Goal: Task Accomplishment & Management: Manage account settings

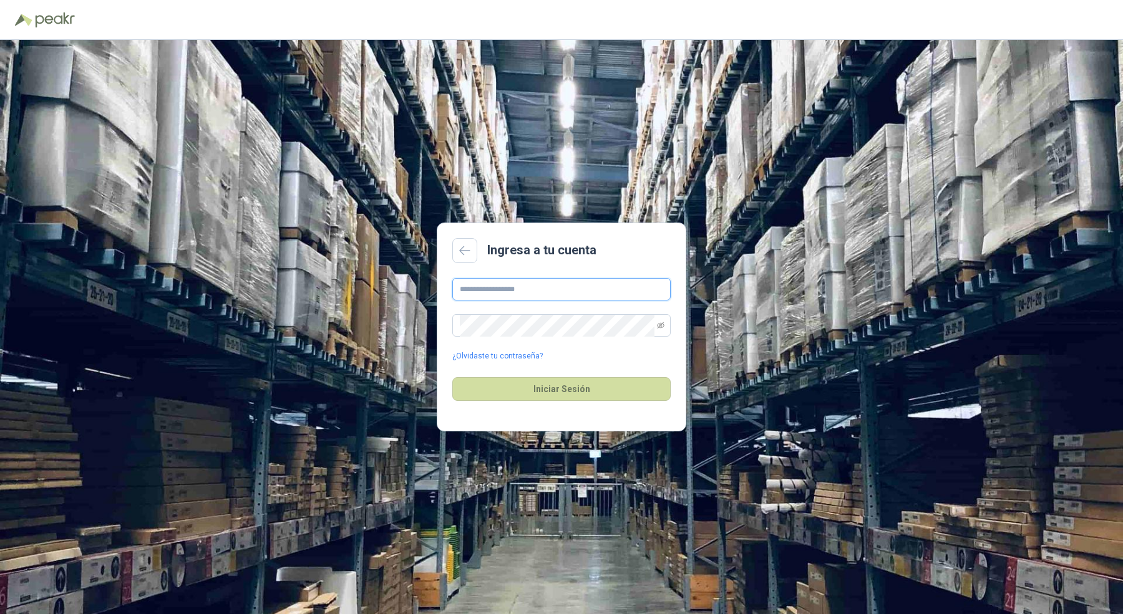
click at [491, 295] on input "text" at bounding box center [561, 289] width 218 height 22
type input "**********"
click at [452, 377] on button "Iniciar Sesión" at bounding box center [561, 389] width 218 height 24
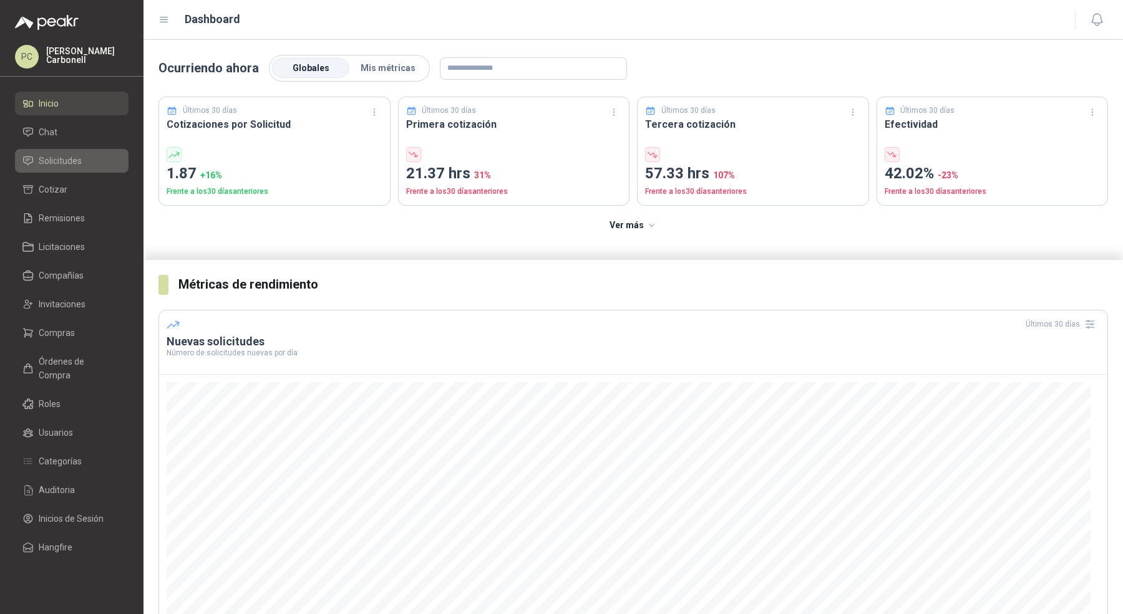
click at [65, 161] on span "Solicitudes" at bounding box center [60, 161] width 43 height 14
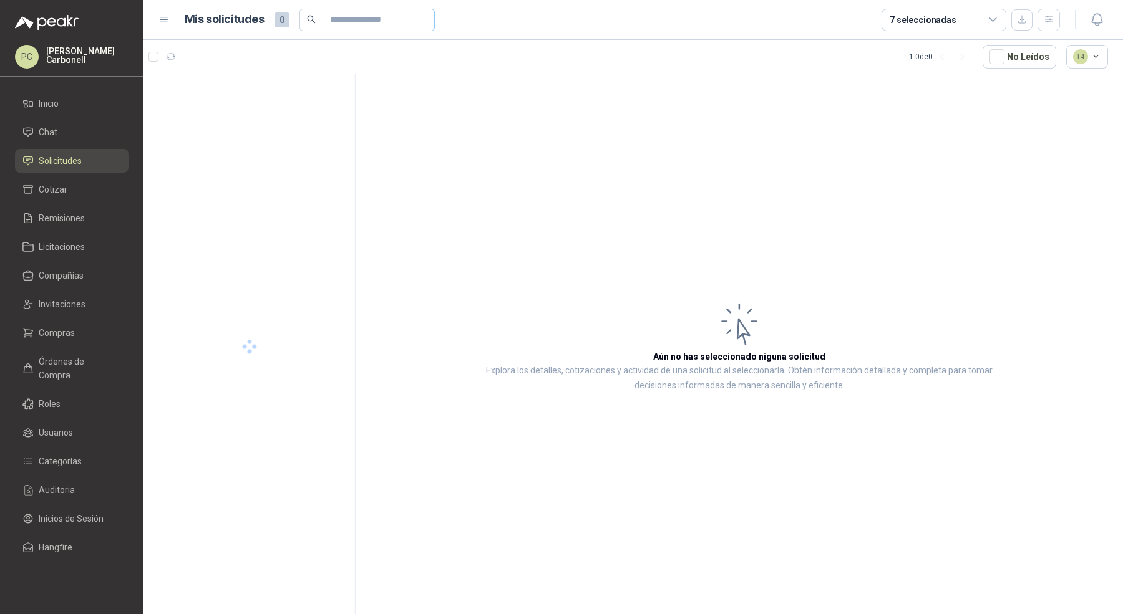
click at [345, 22] on span at bounding box center [378, 20] width 112 height 22
type input "*****"
click at [271, 109] on div "Grupo Normandía" at bounding box center [259, 114] width 162 height 10
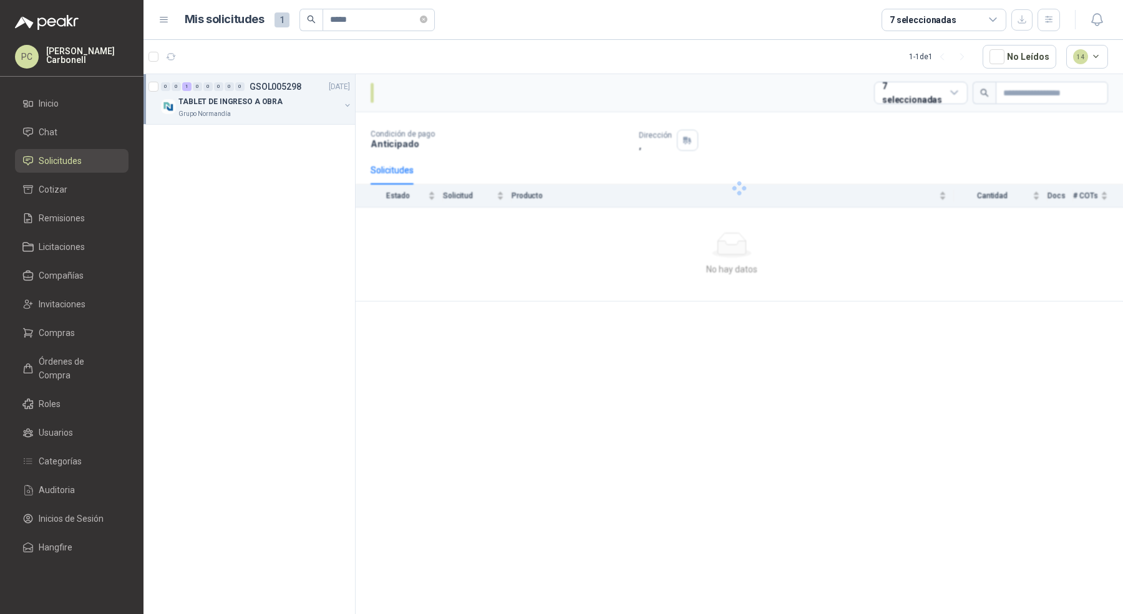
click at [271, 109] on div "Grupo Normandía" at bounding box center [259, 114] width 162 height 10
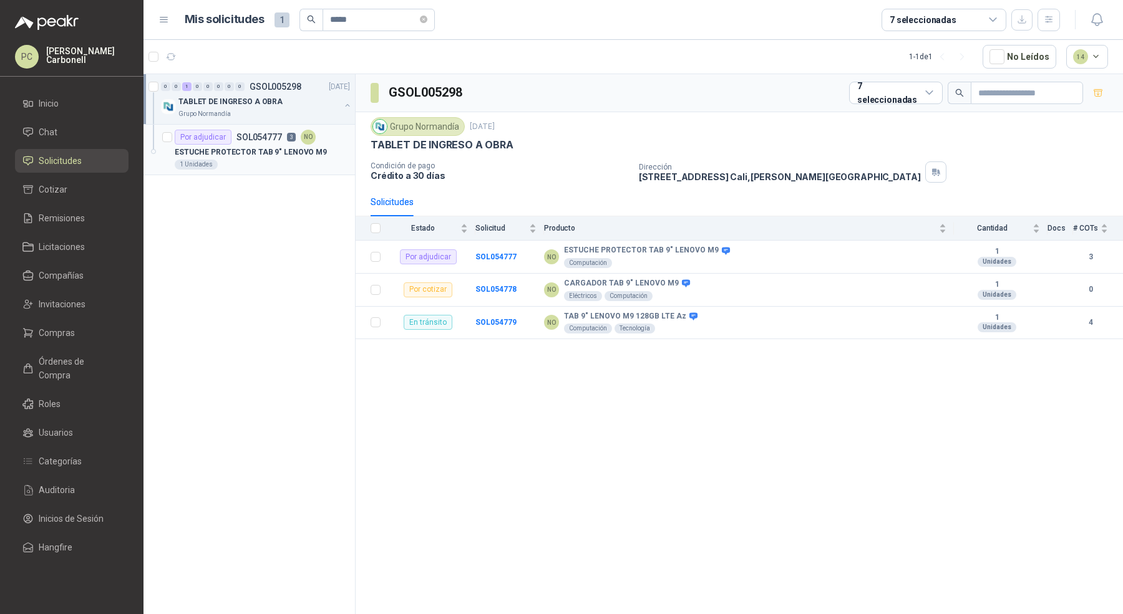
click at [268, 150] on p "ESTUCHE PROTECTOR TAB 9" LENOVO M9" at bounding box center [251, 153] width 152 height 12
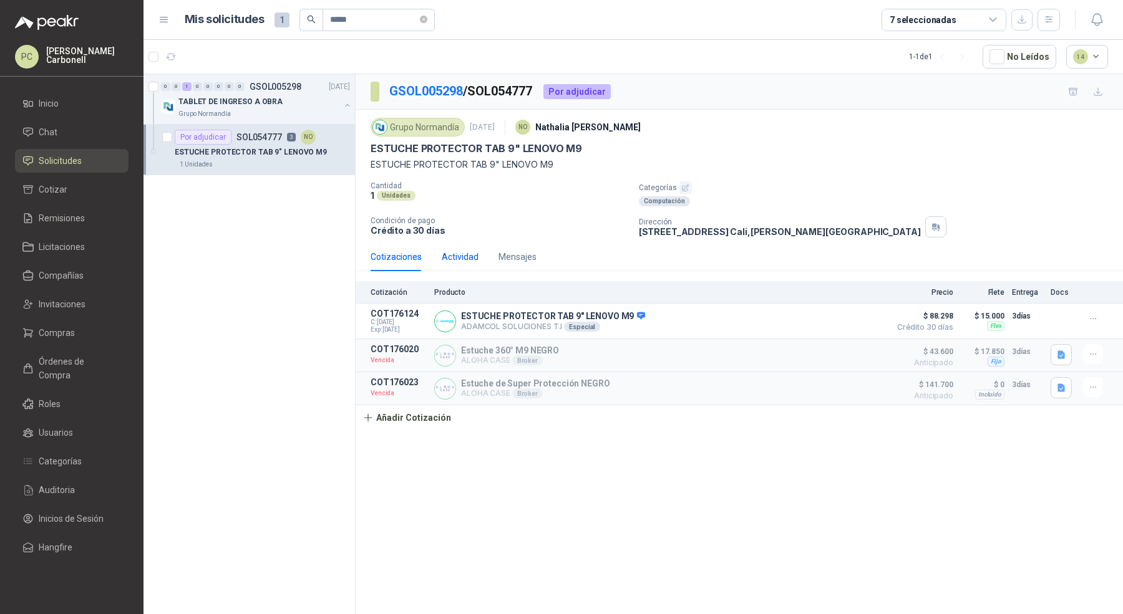
click at [468, 261] on div "Actividad" at bounding box center [460, 257] width 37 height 14
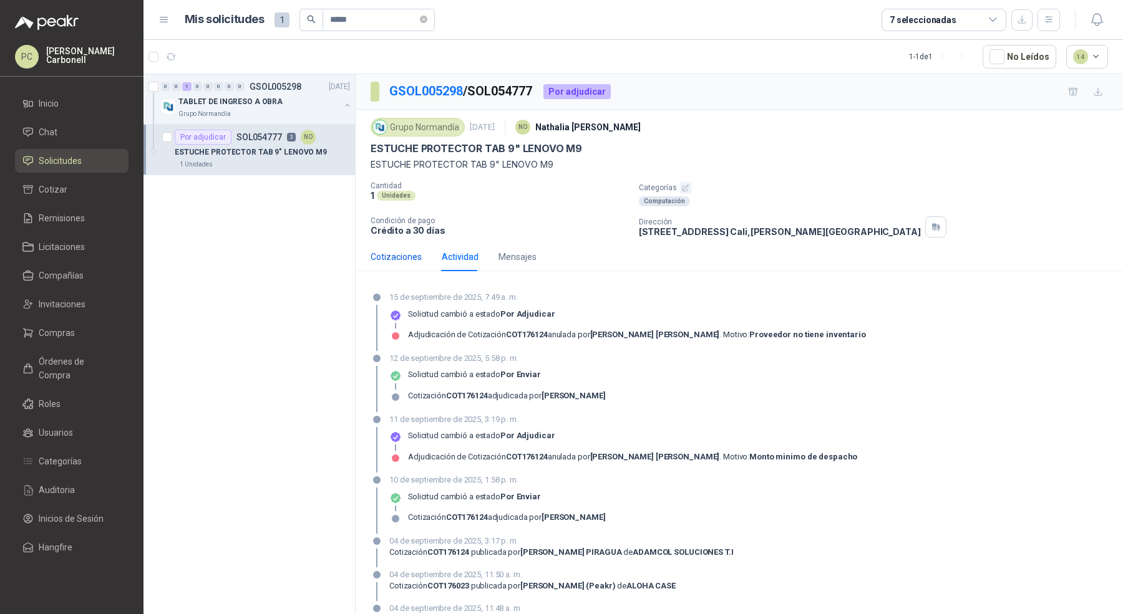
click at [415, 255] on div "Cotizaciones" at bounding box center [395, 257] width 51 height 14
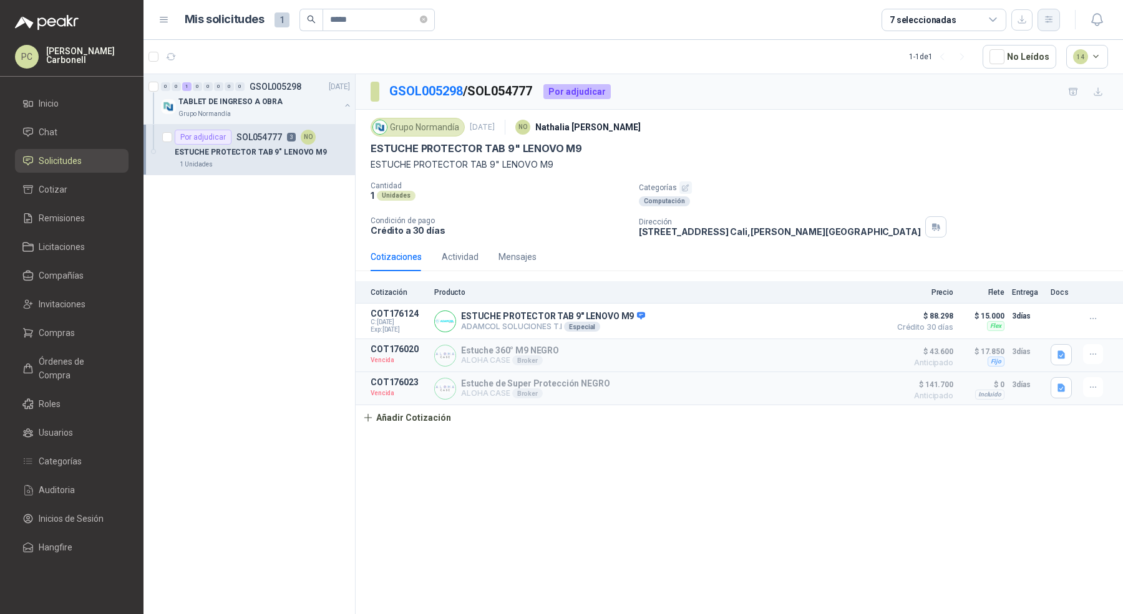
click at [1048, 22] on icon "button" at bounding box center [1048, 19] width 7 height 6
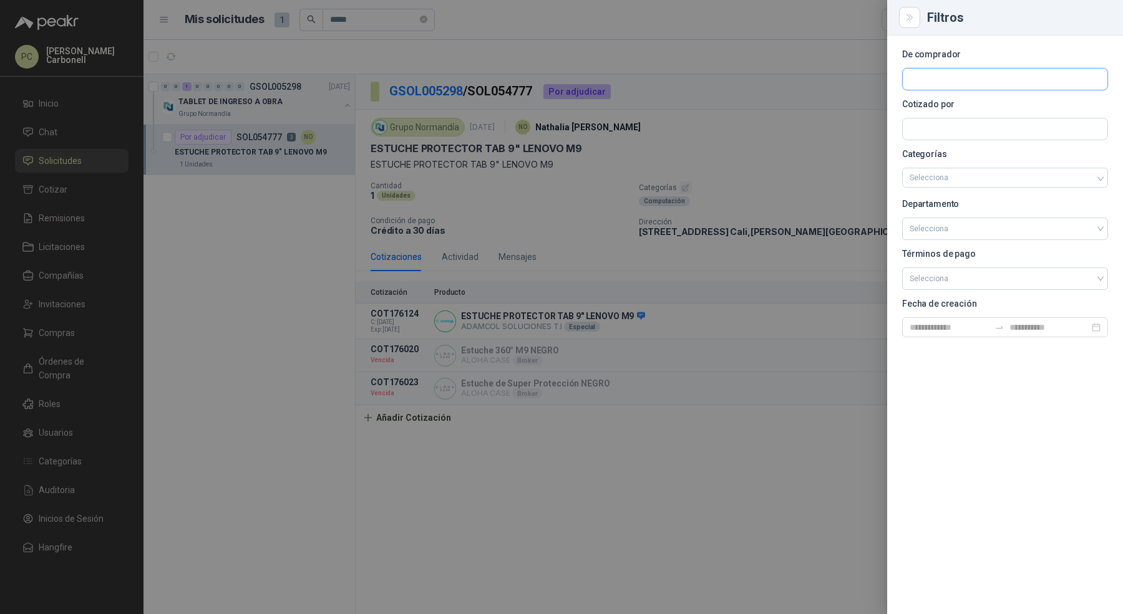
click at [1022, 75] on input "text" at bounding box center [1004, 79] width 205 height 21
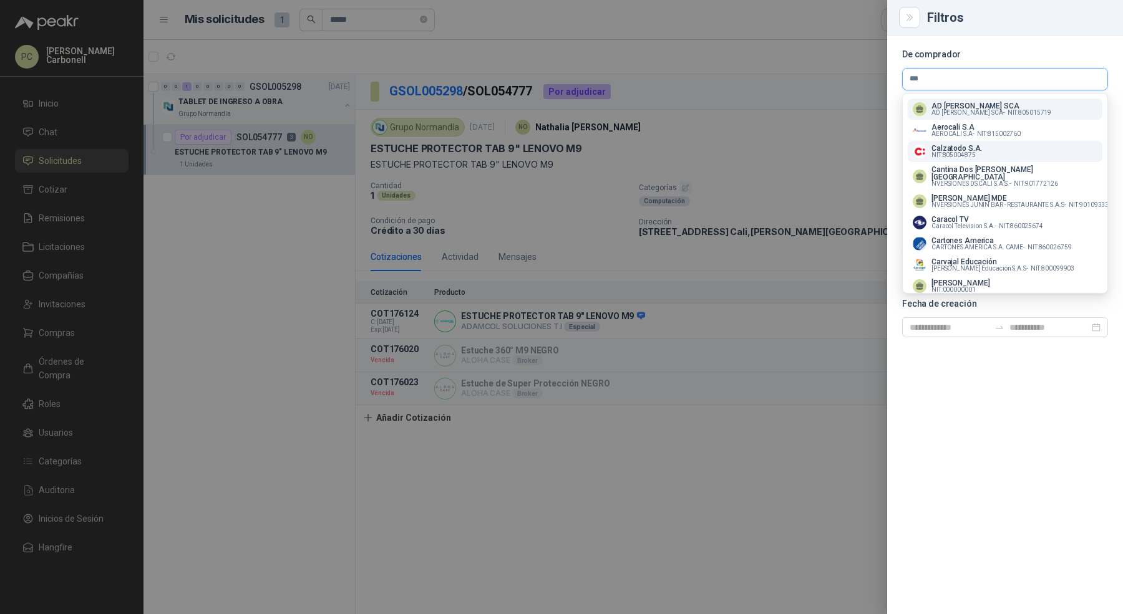
type input "***"
click at [958, 155] on span "NIT : 805004875" at bounding box center [953, 155] width 44 height 6
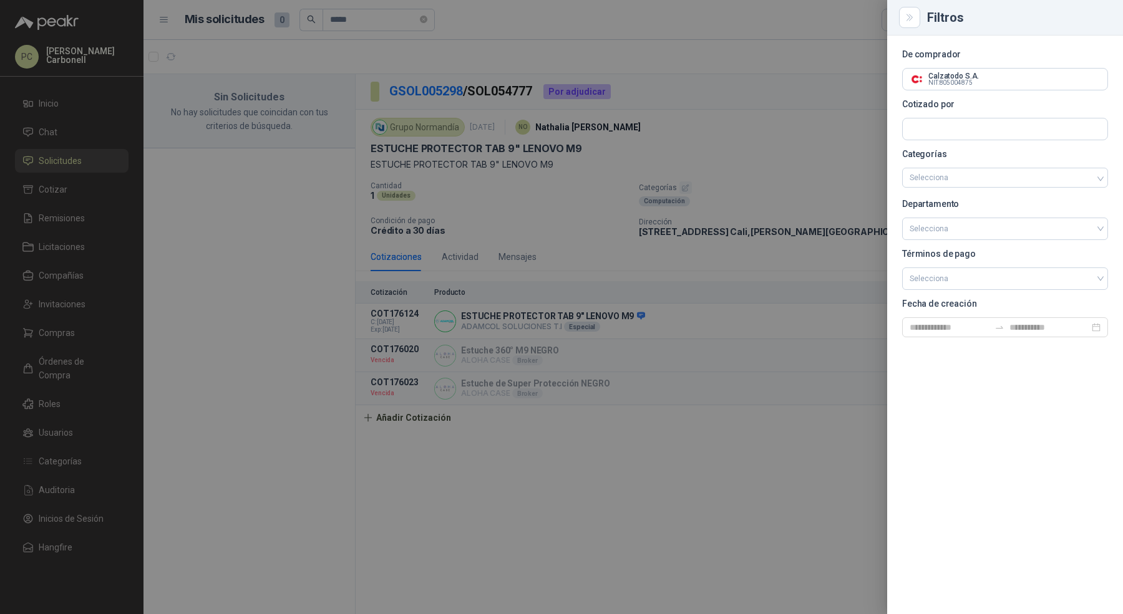
click at [429, 20] on div at bounding box center [561, 307] width 1123 height 614
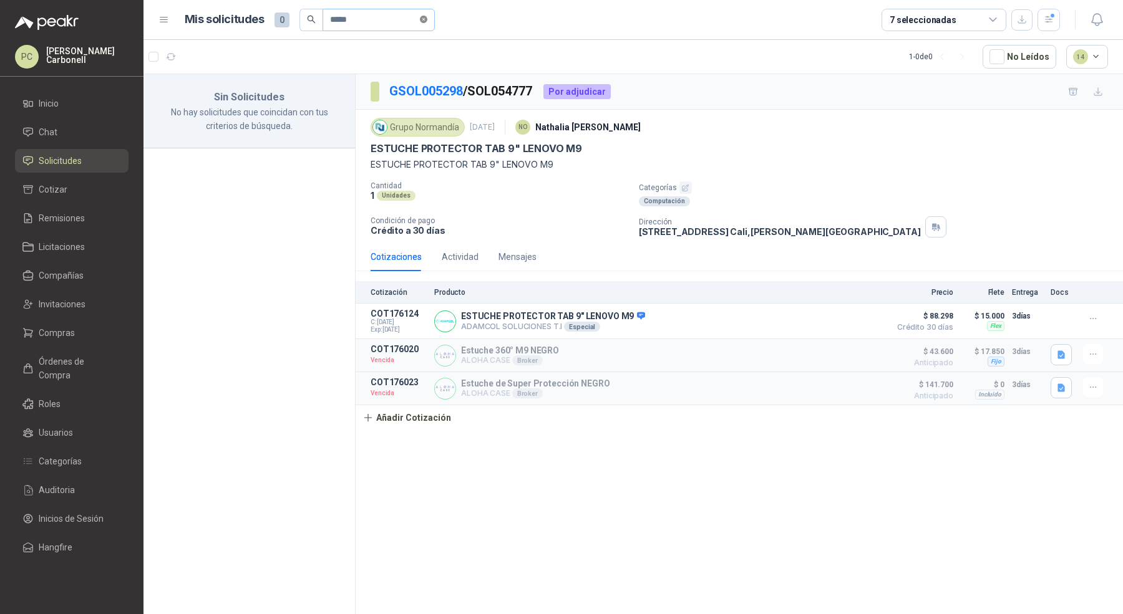
click at [424, 21] on icon "close-circle" at bounding box center [423, 19] width 7 height 7
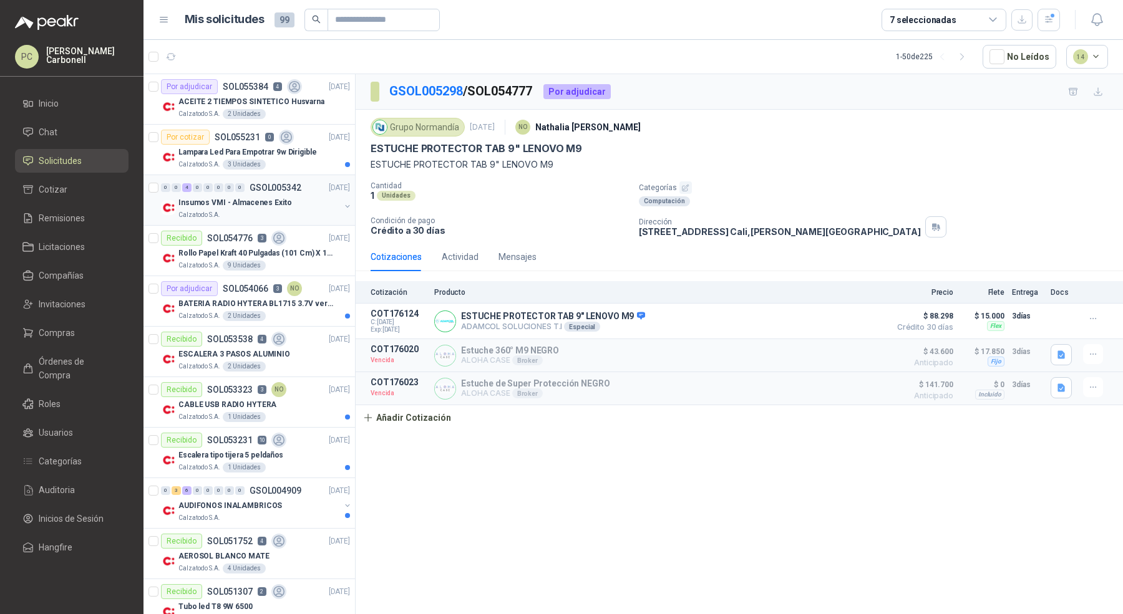
click at [307, 211] on div "Calzatodo S.A." at bounding box center [259, 215] width 162 height 10
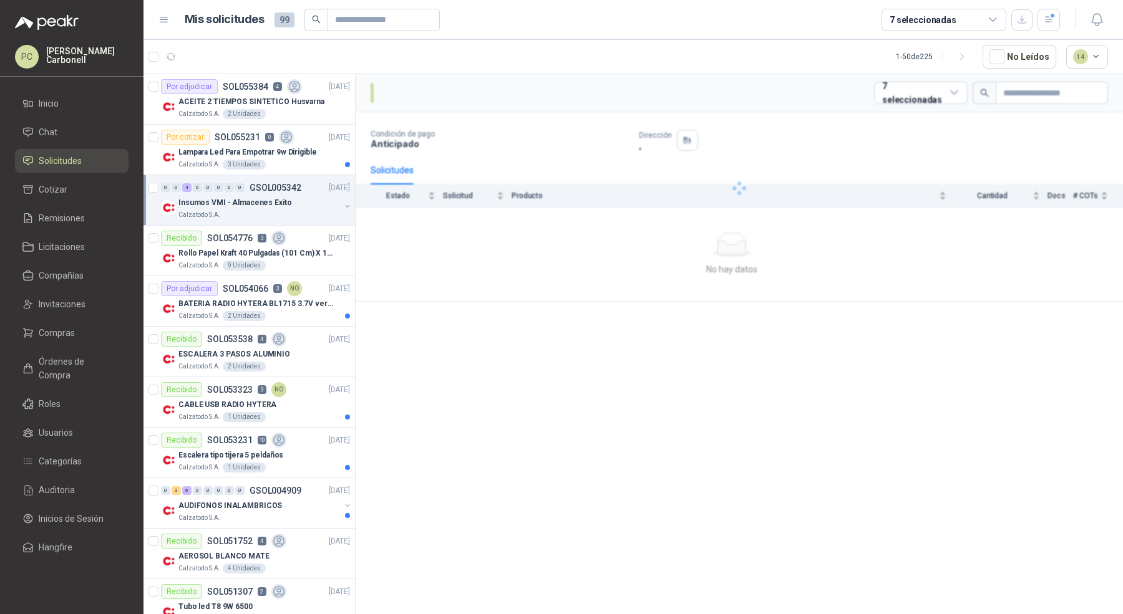
click at [307, 211] on div "Calzatodo S.A." at bounding box center [259, 215] width 162 height 10
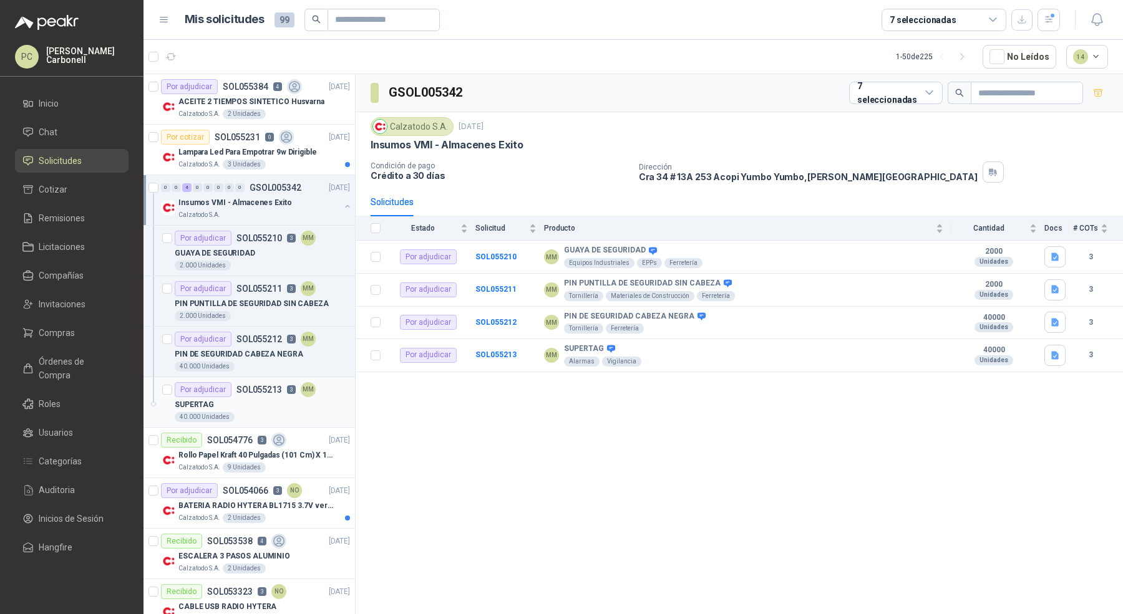
click at [234, 402] on div "SUPERTAG" at bounding box center [262, 404] width 175 height 15
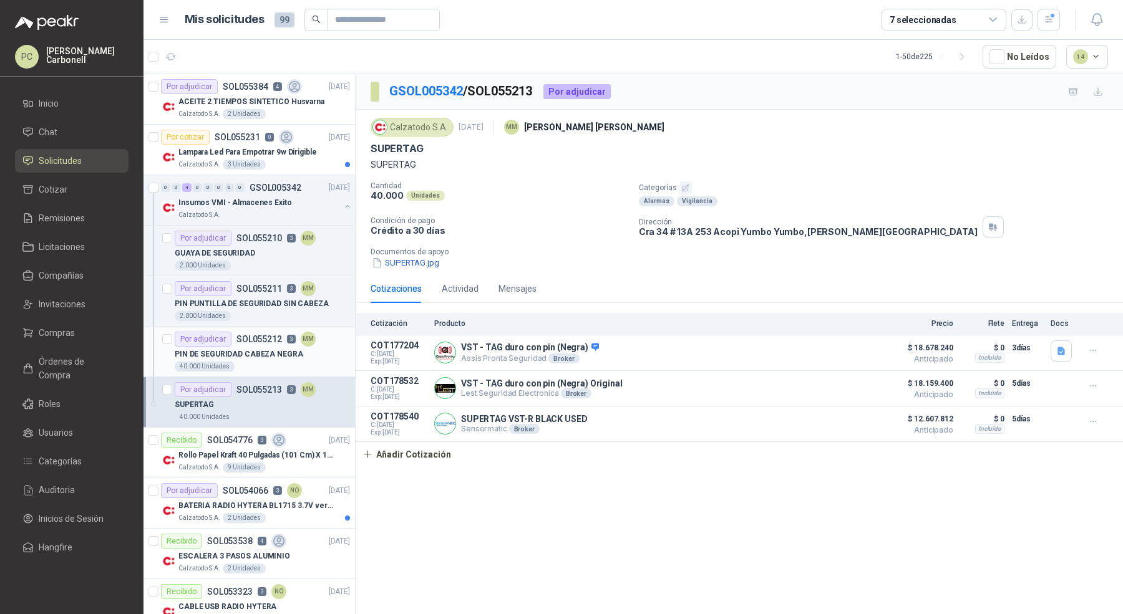
click at [253, 352] on p "PIN DE SEGURIDAD CABEZA NEGRA" at bounding box center [239, 355] width 128 height 12
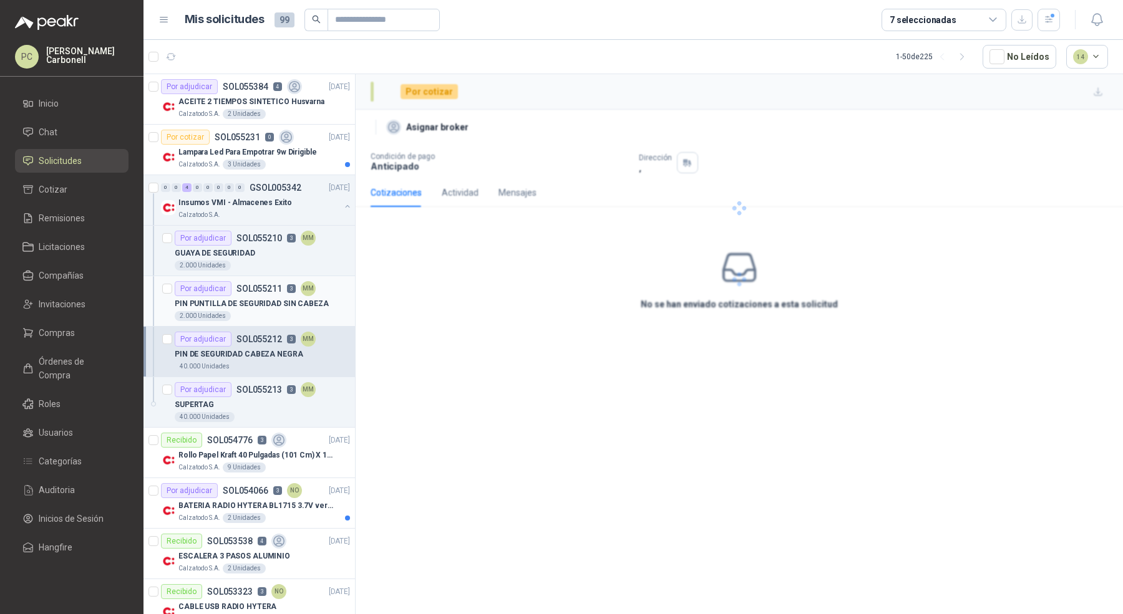
click at [260, 301] on p "PIN PUNTILLA DE SEGURIDAD SIN CABEZA" at bounding box center [252, 304] width 154 height 12
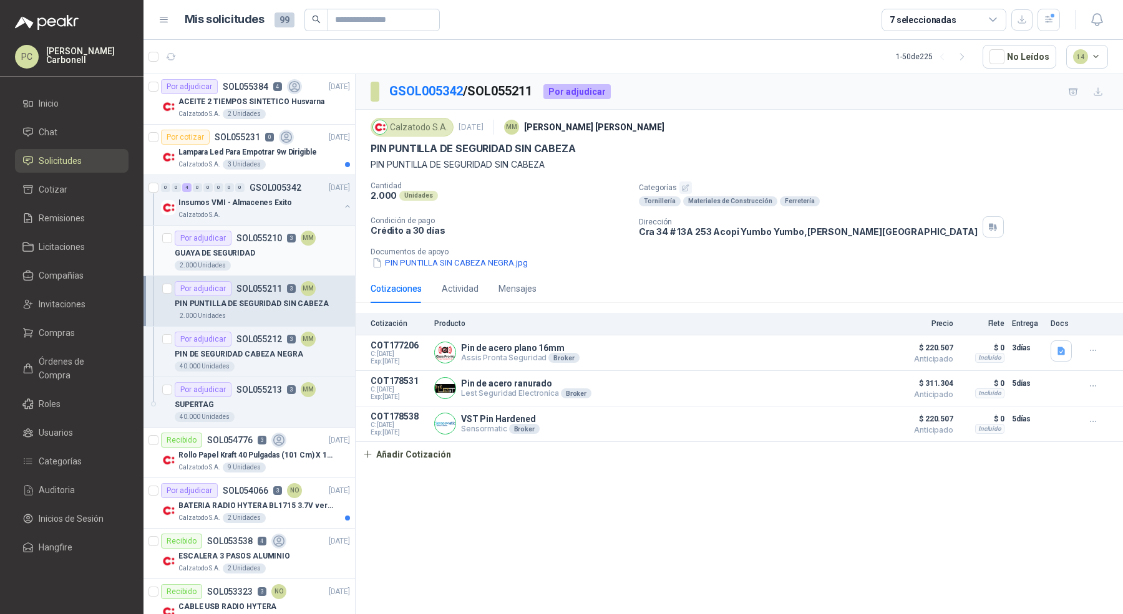
click at [266, 247] on div "GUAYA DE SEGURIDAD" at bounding box center [262, 253] width 175 height 15
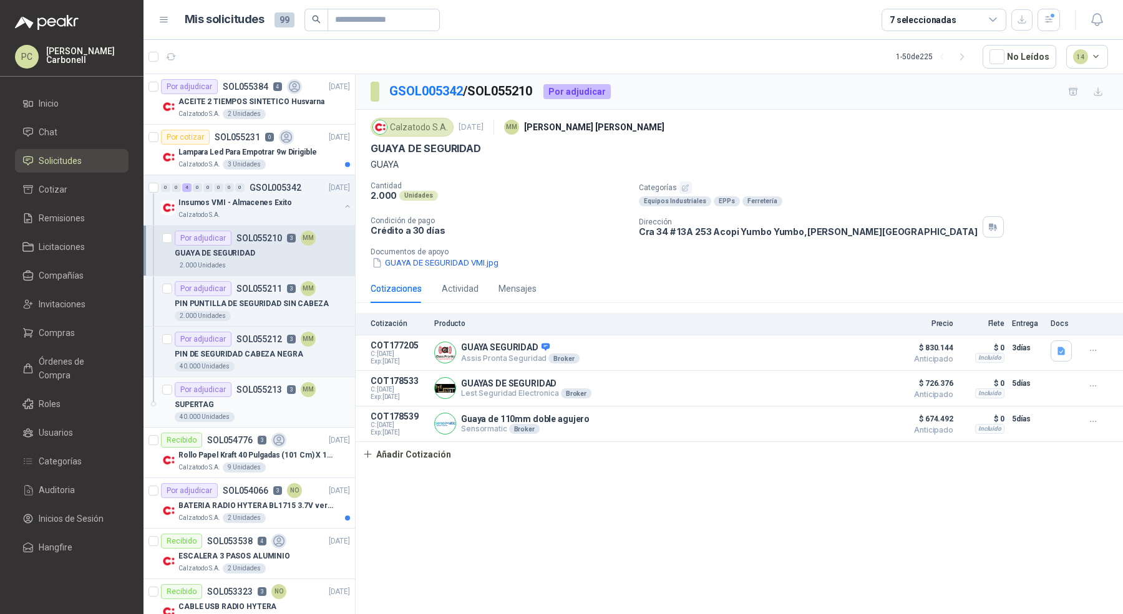
click at [256, 390] on p "SOL055213" at bounding box center [259, 389] width 46 height 9
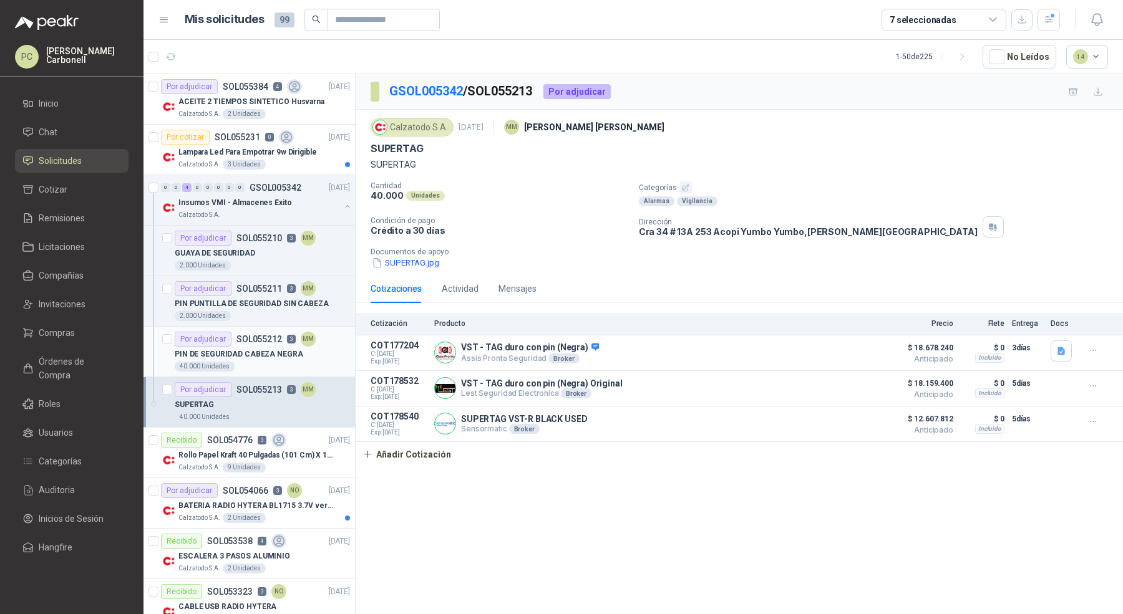
click at [269, 362] on div "40.000 Unidades" at bounding box center [262, 367] width 175 height 10
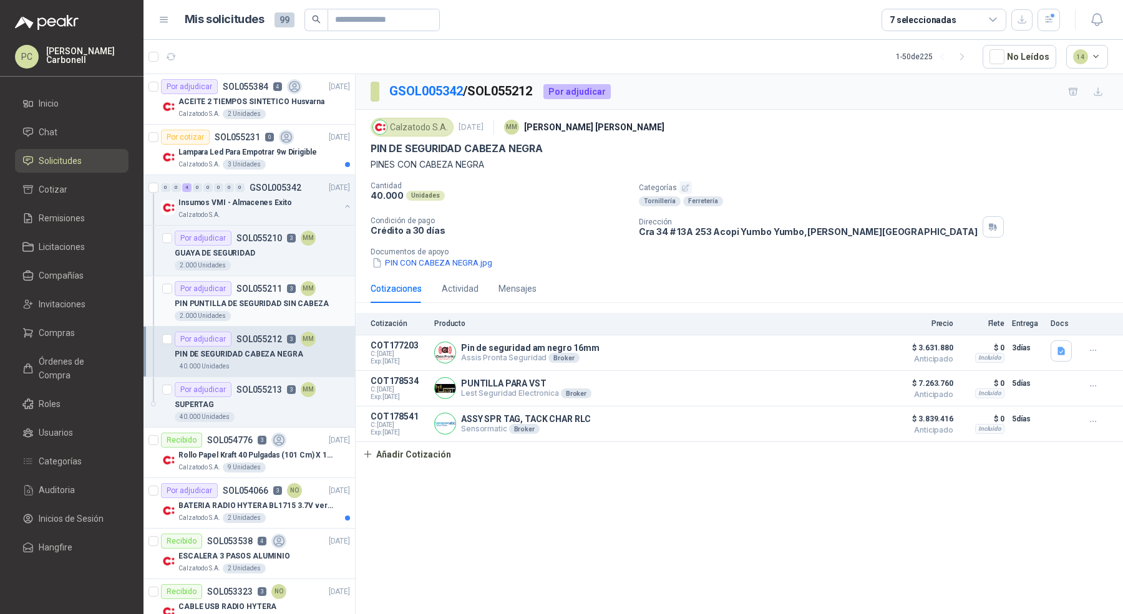
click at [280, 319] on article "Por adjudicar SOL055211 3 MM PIN PUNTILLA DE SEGURIDAD SIN CABEZA 2.000 Unidades" at bounding box center [248, 301] width 211 height 51
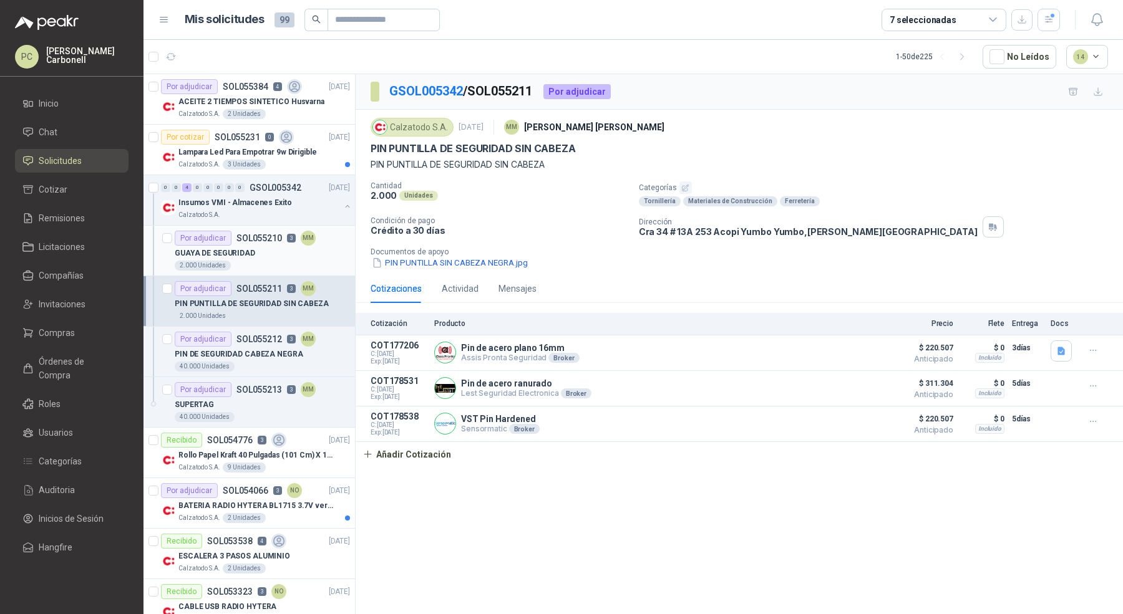
click at [287, 249] on div "GUAYA DE SEGURIDAD" at bounding box center [262, 253] width 175 height 15
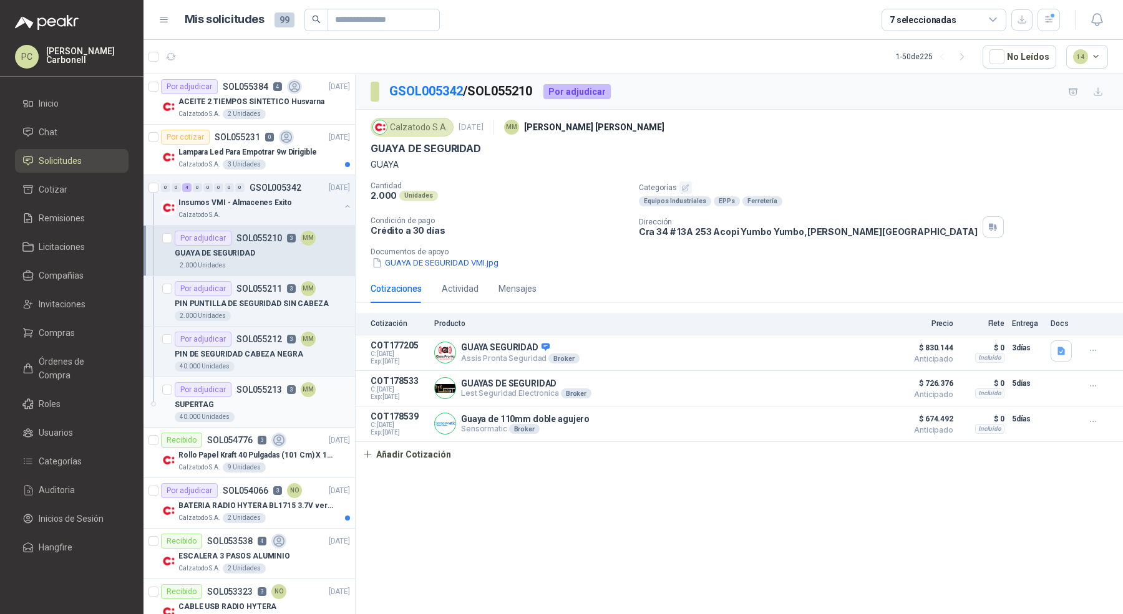
click at [262, 407] on div "SUPERTAG" at bounding box center [262, 404] width 175 height 15
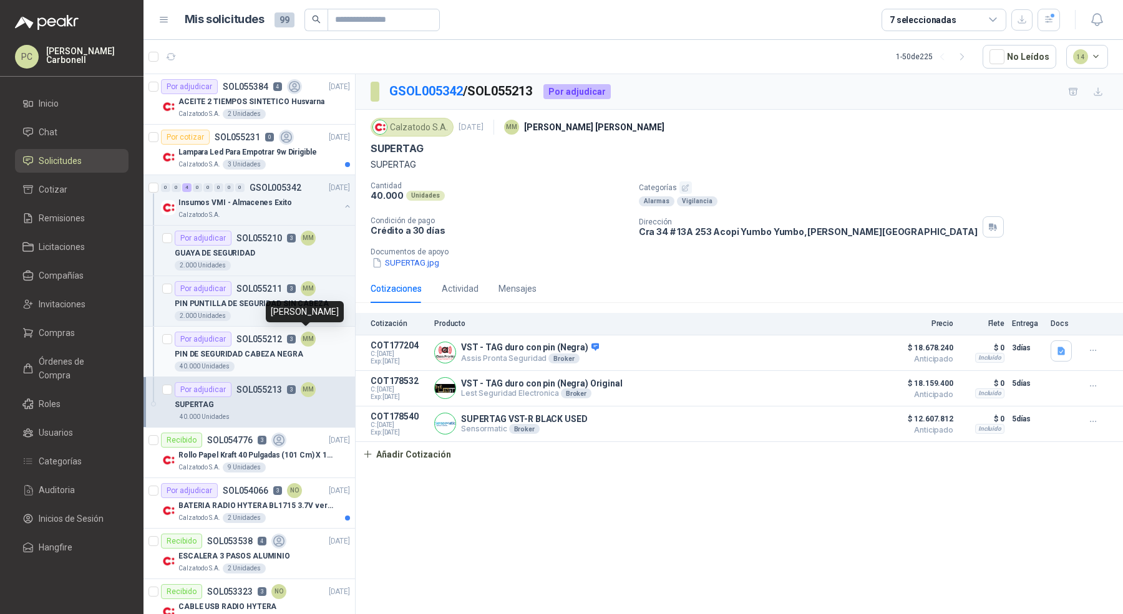
click at [276, 370] on article "Por adjudicar SOL055212 3 MM PIN DE SEGURIDAD CABEZA NEGRA 40.000 Unidades" at bounding box center [248, 352] width 211 height 51
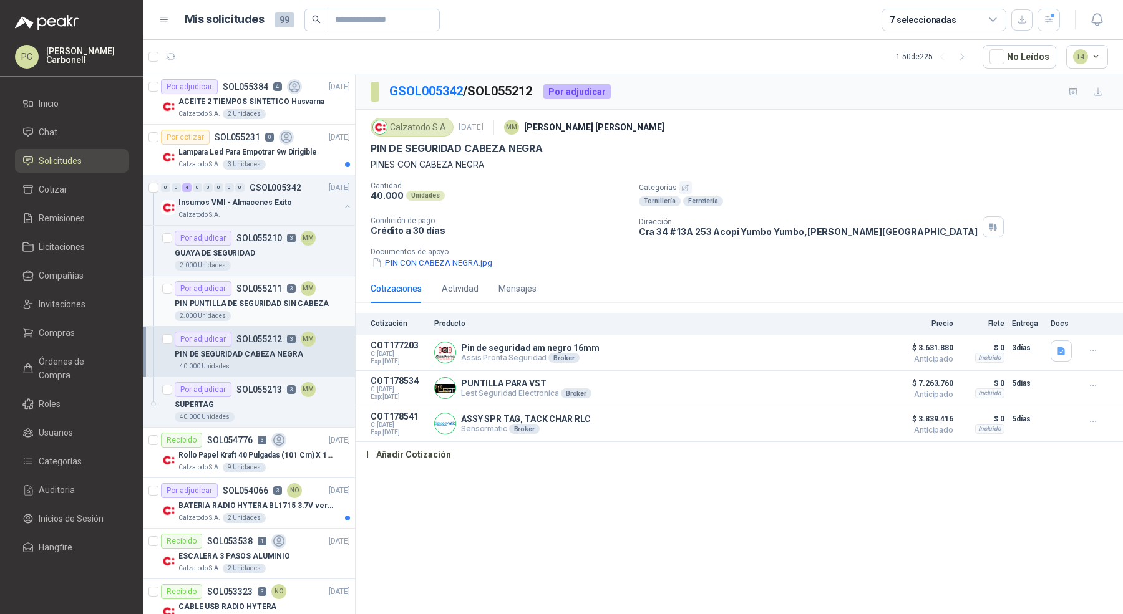
click at [280, 312] on div "2.000 Unidades" at bounding box center [262, 316] width 175 height 10
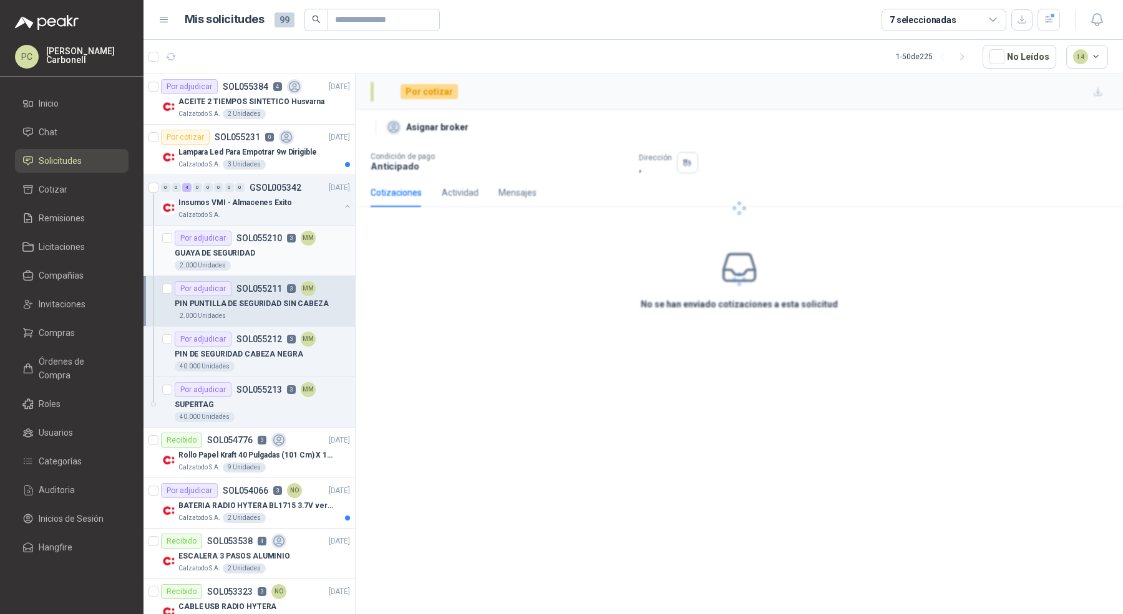
click at [279, 257] on div "GUAYA DE SEGURIDAD" at bounding box center [262, 253] width 175 height 15
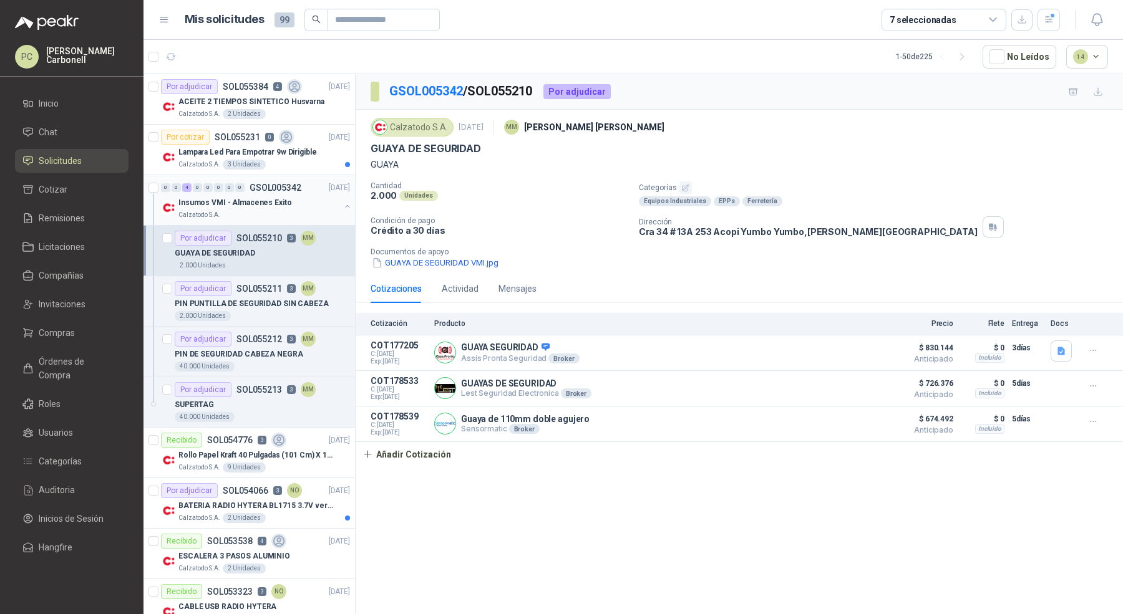
click at [278, 205] on p "Insumos VMI - Almacenes Exito" at bounding box center [235, 203] width 114 height 12
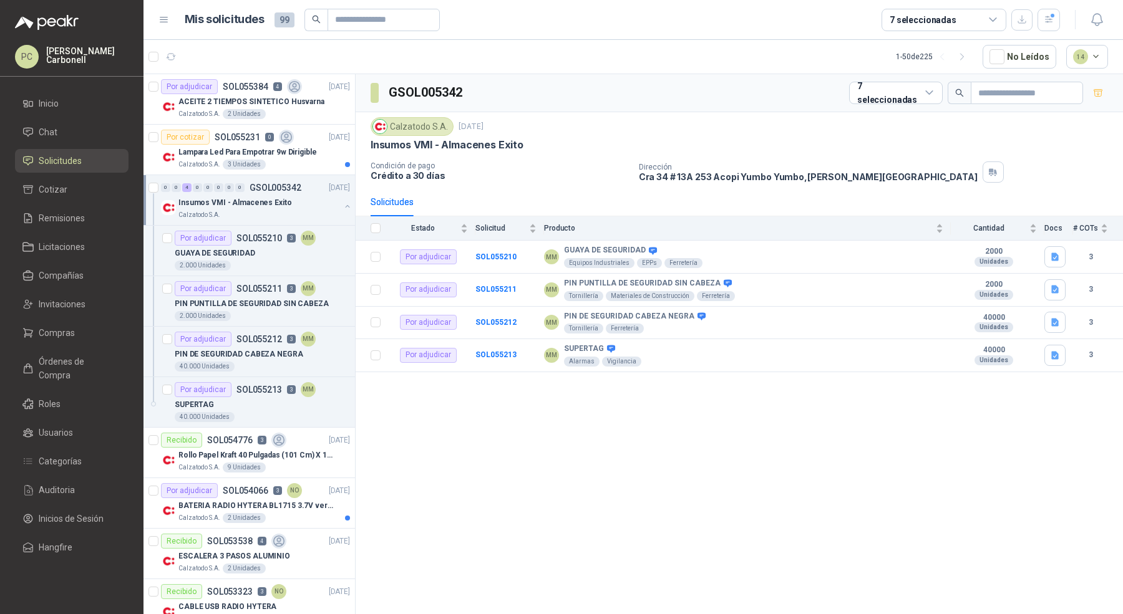
click at [342, 206] on button "button" at bounding box center [347, 206] width 10 height 10
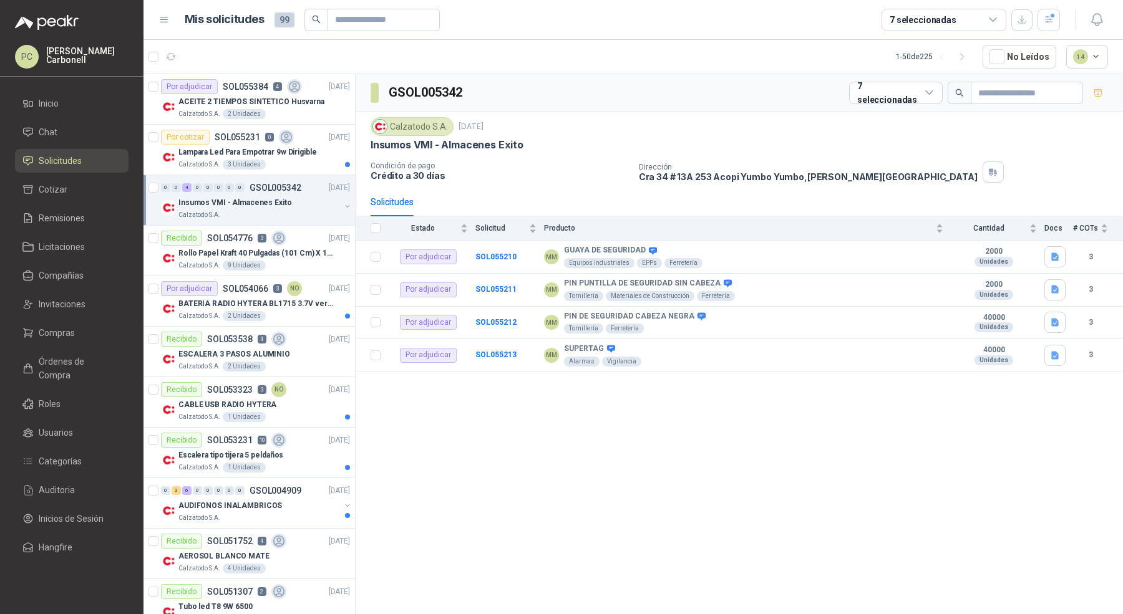
click at [342, 206] on button "button" at bounding box center [347, 206] width 10 height 10
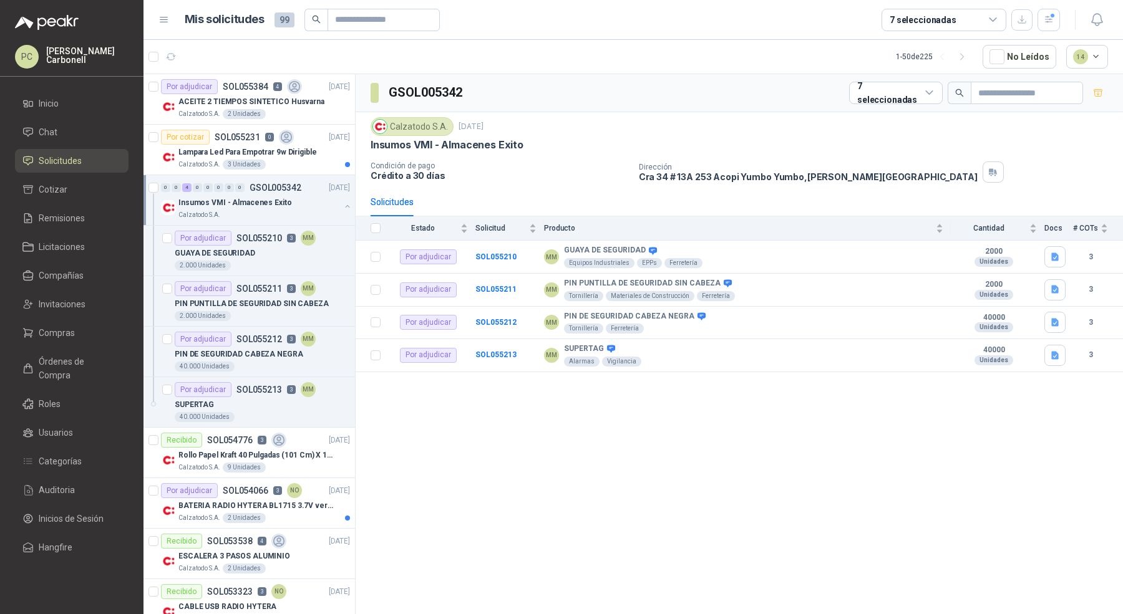
click at [342, 205] on button "button" at bounding box center [347, 206] width 10 height 10
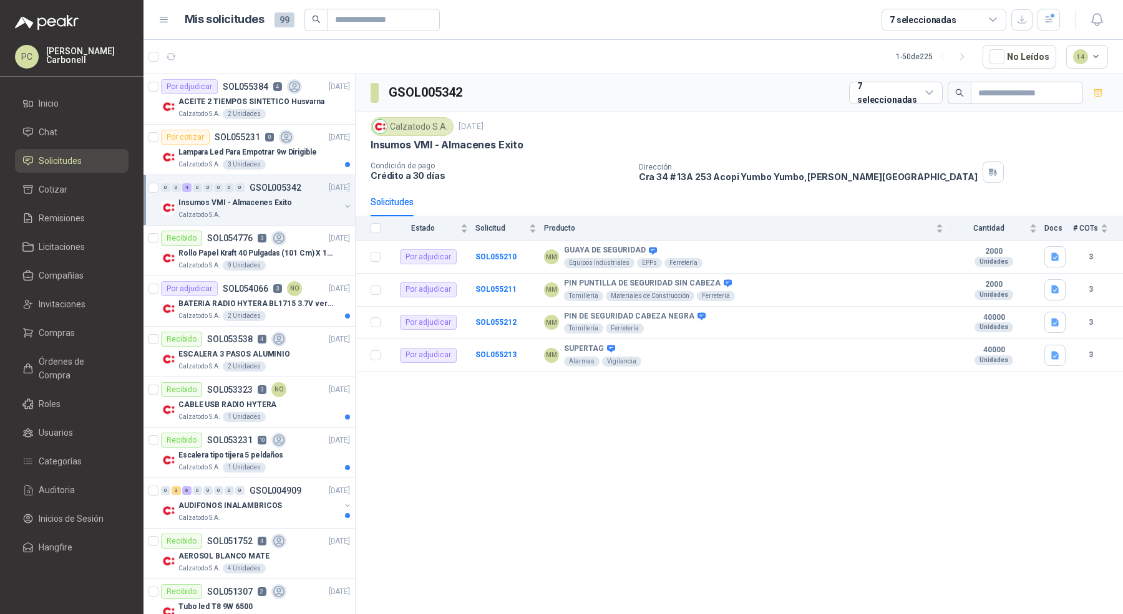
click at [68, 155] on span "Solicitudes" at bounding box center [60, 161] width 43 height 14
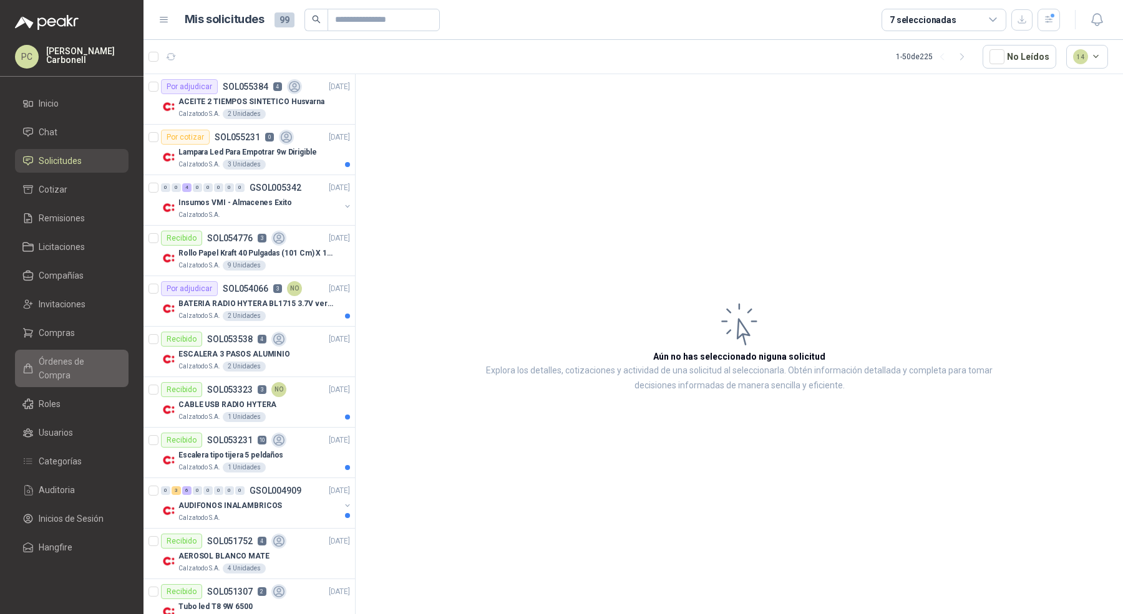
click at [74, 364] on span "Órdenes de Compra" at bounding box center [78, 368] width 78 height 27
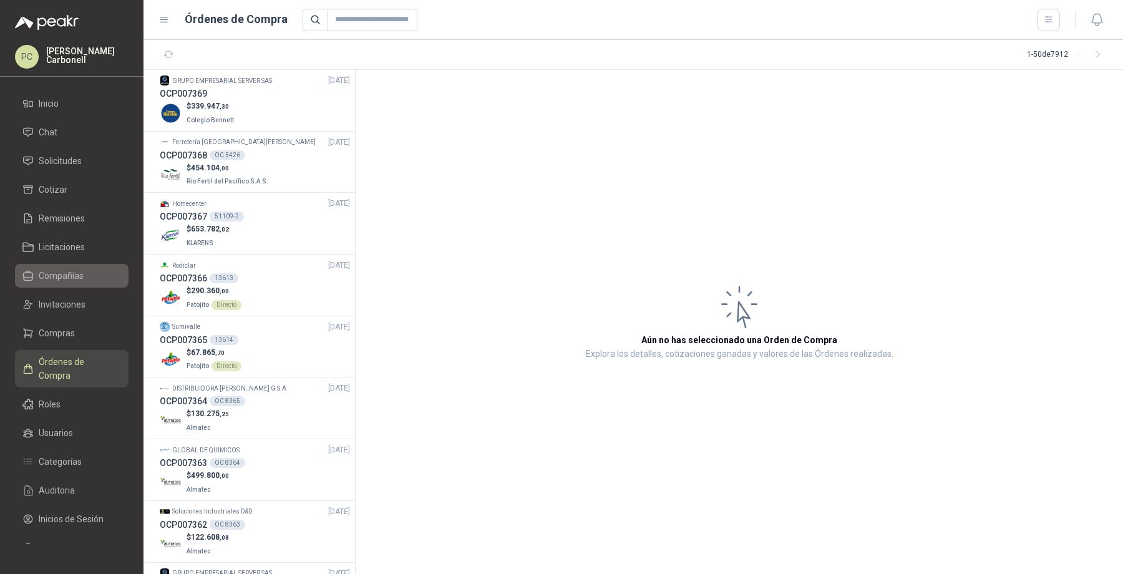
click at [84, 279] on li "Compañías" at bounding box center [71, 276] width 99 height 14
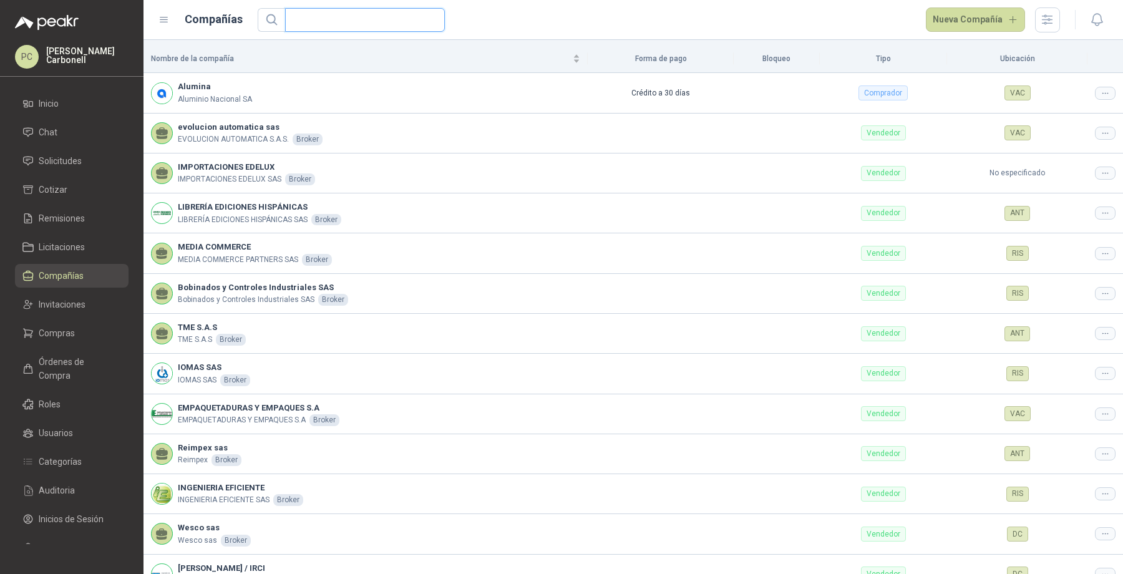
click at [297, 23] on input "text" at bounding box center [359, 20] width 135 height 22
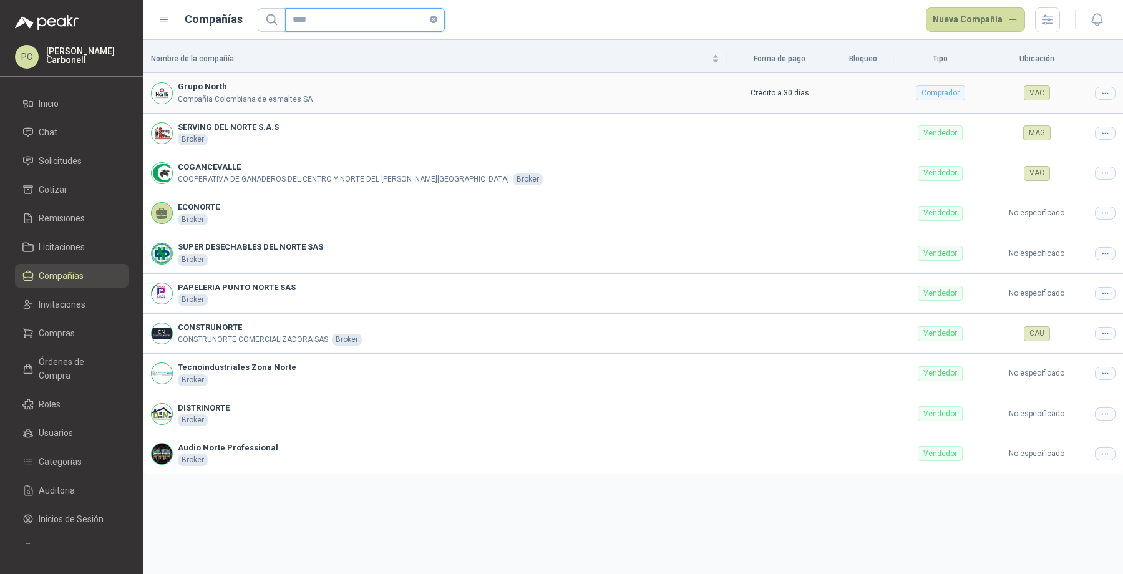
type input "****"
click at [1102, 89] on icon at bounding box center [1104, 93] width 9 height 9
click at [1075, 110] on td "VAC" at bounding box center [1036, 93] width 101 height 40
click at [1104, 89] on icon at bounding box center [1104, 93] width 9 height 9
click at [1094, 112] on span "Editar compañía" at bounding box center [1073, 114] width 64 height 14
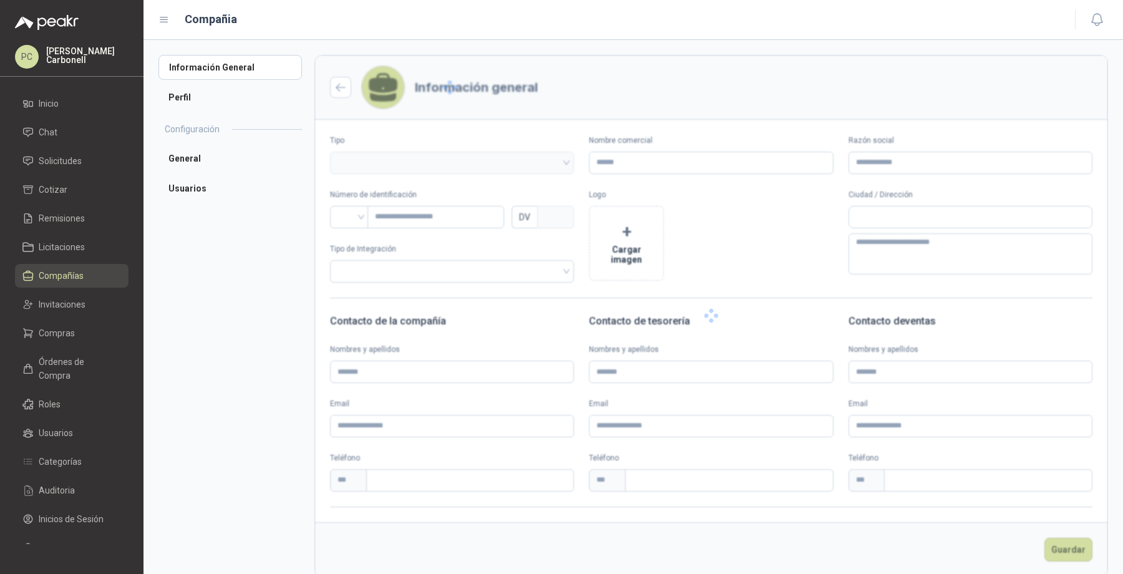
type input "**********"
type input "*********"
type input "*"
type textarea "**********"
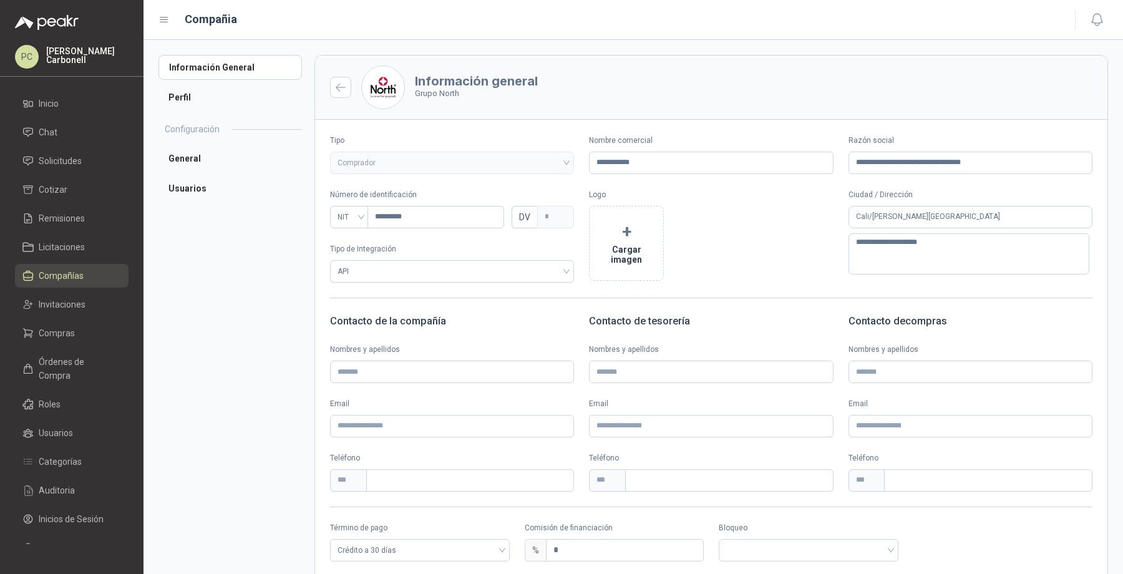
click at [195, 136] on h2 "Configuración" at bounding box center [192, 129] width 55 height 14
click at [190, 313] on li "Usuarios" at bounding box center [229, 308] width 143 height 25
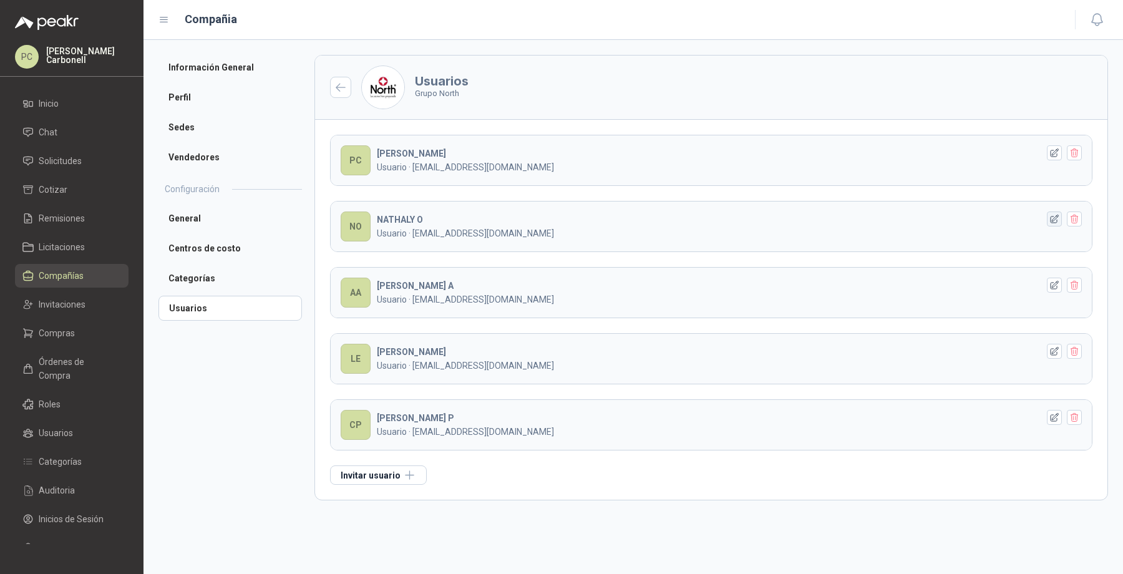
click at [1051, 223] on button "button" at bounding box center [1053, 218] width 15 height 15
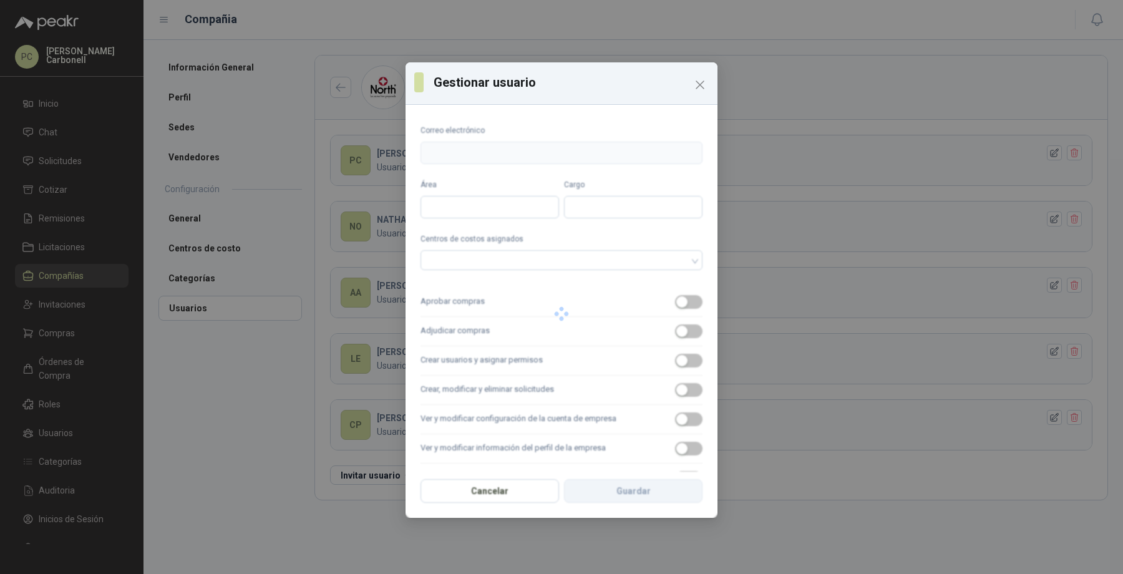
type input "**********"
type input "*******"
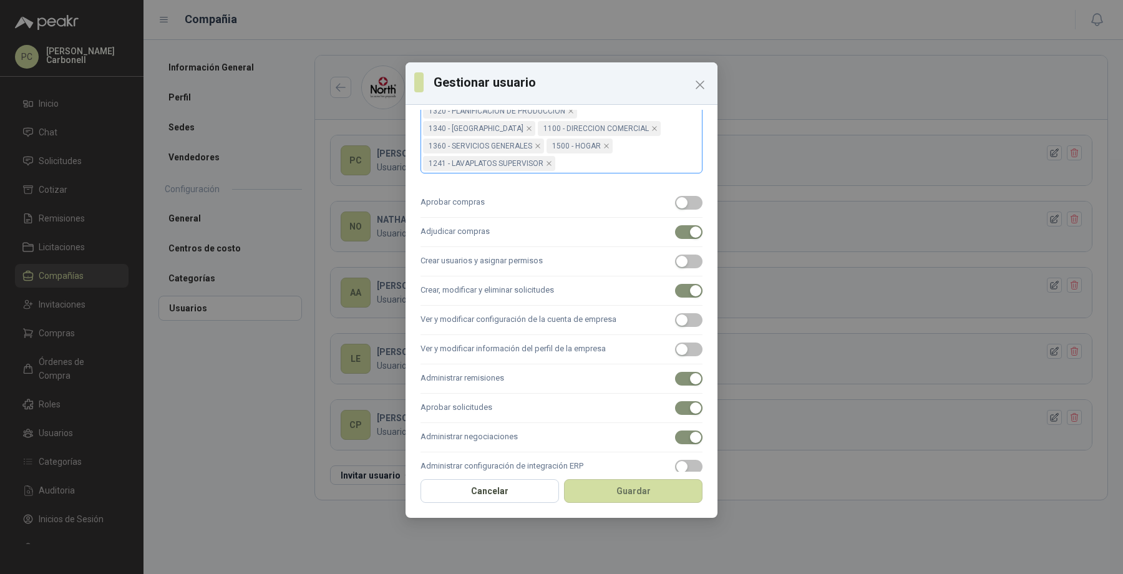
scroll to position [578, 0]
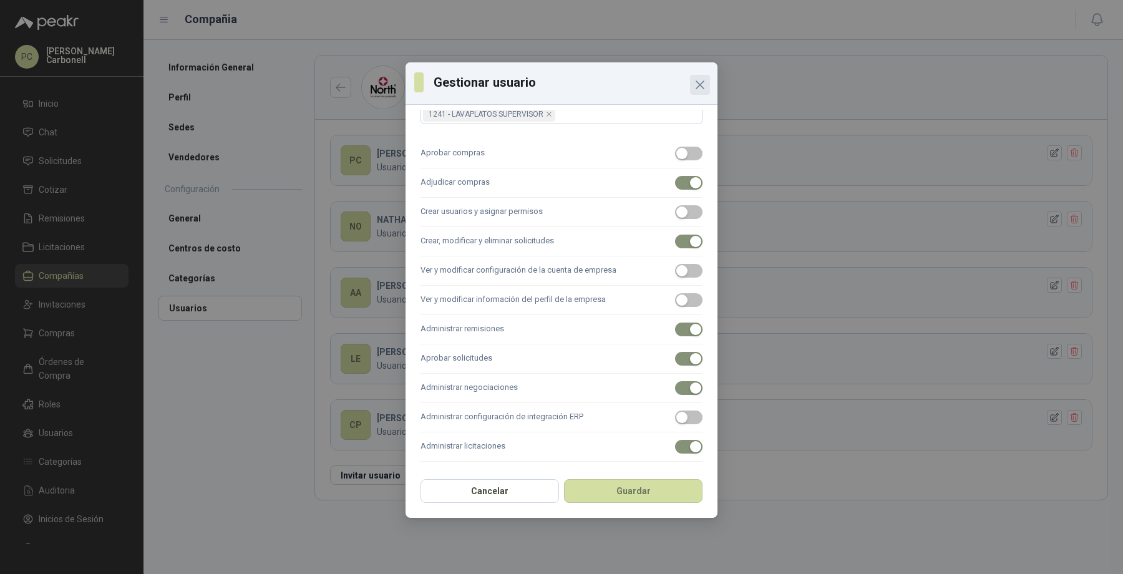
click at [693, 79] on icon "Close" at bounding box center [699, 84] width 15 height 15
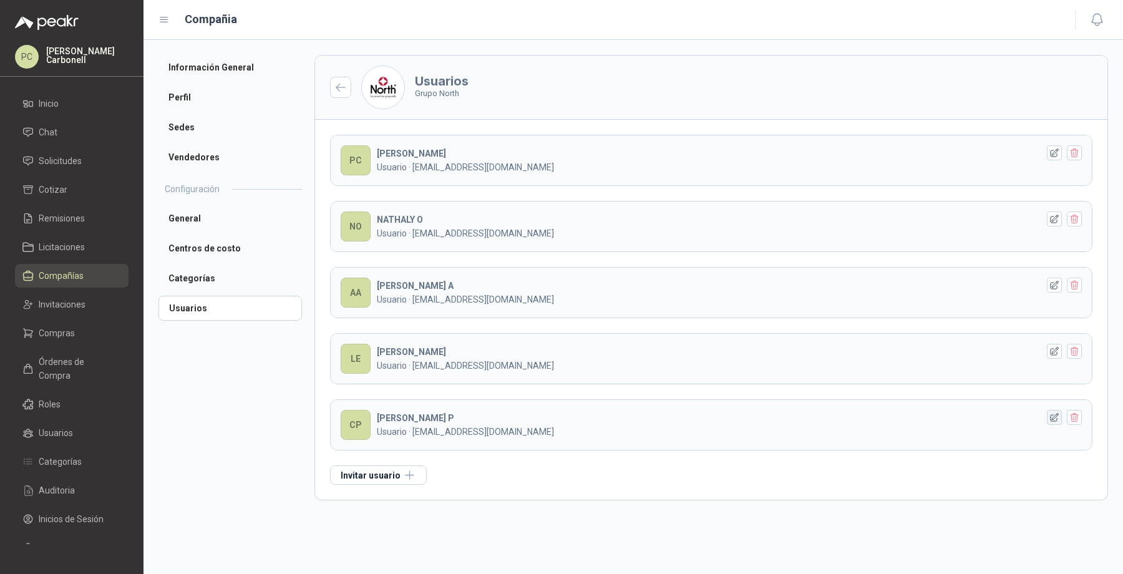
click at [1055, 413] on icon "button" at bounding box center [1054, 417] width 8 height 8
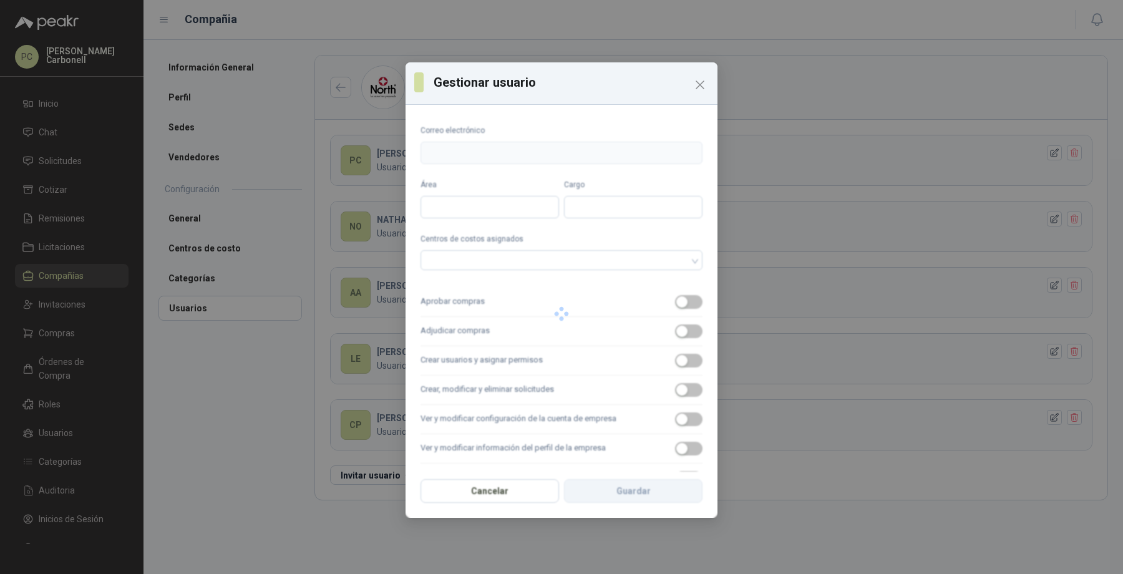
type input "**********"
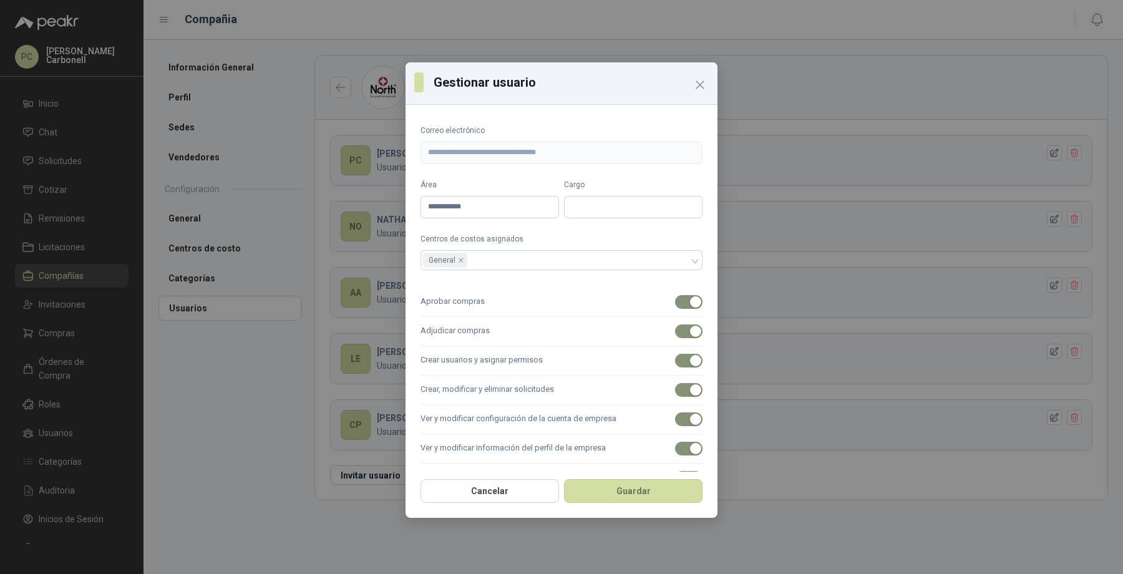
scroll to position [145, 0]
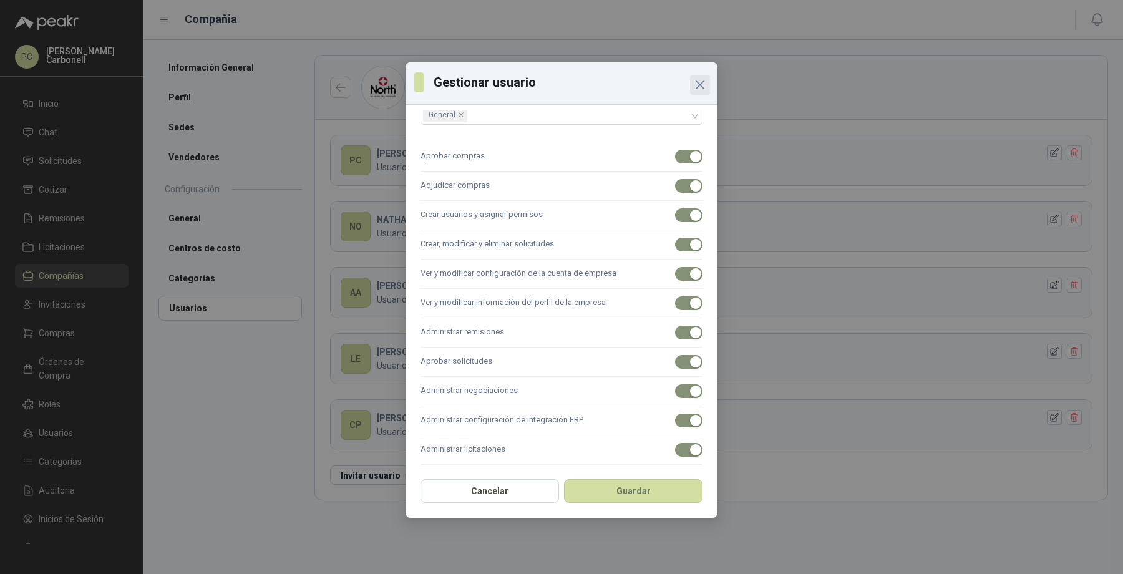
click at [706, 90] on icon "Close" at bounding box center [699, 84] width 15 height 15
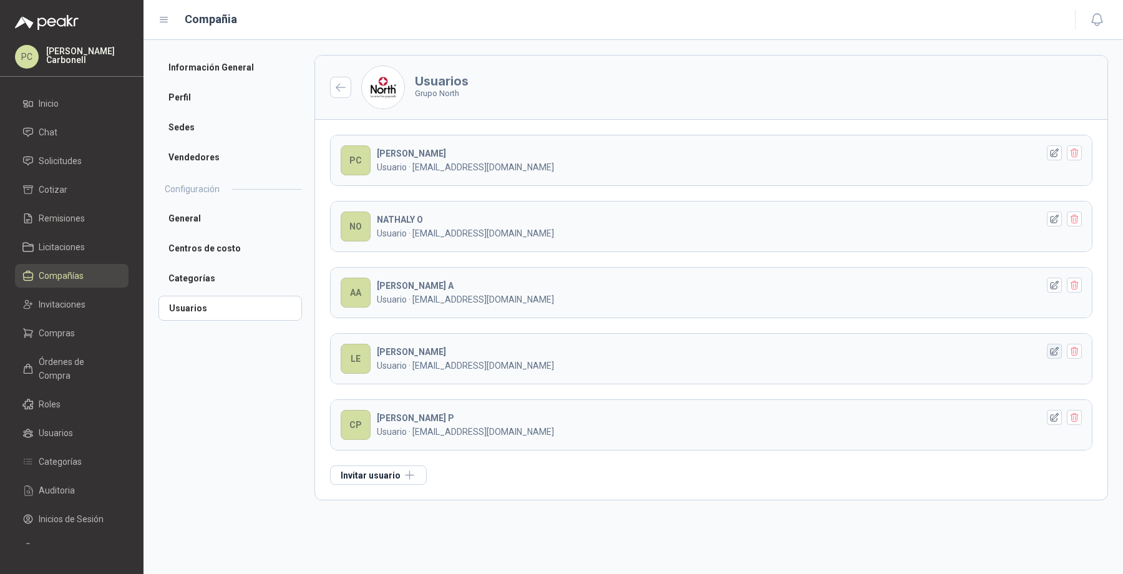
click at [1056, 349] on icon "button" at bounding box center [1054, 351] width 11 height 11
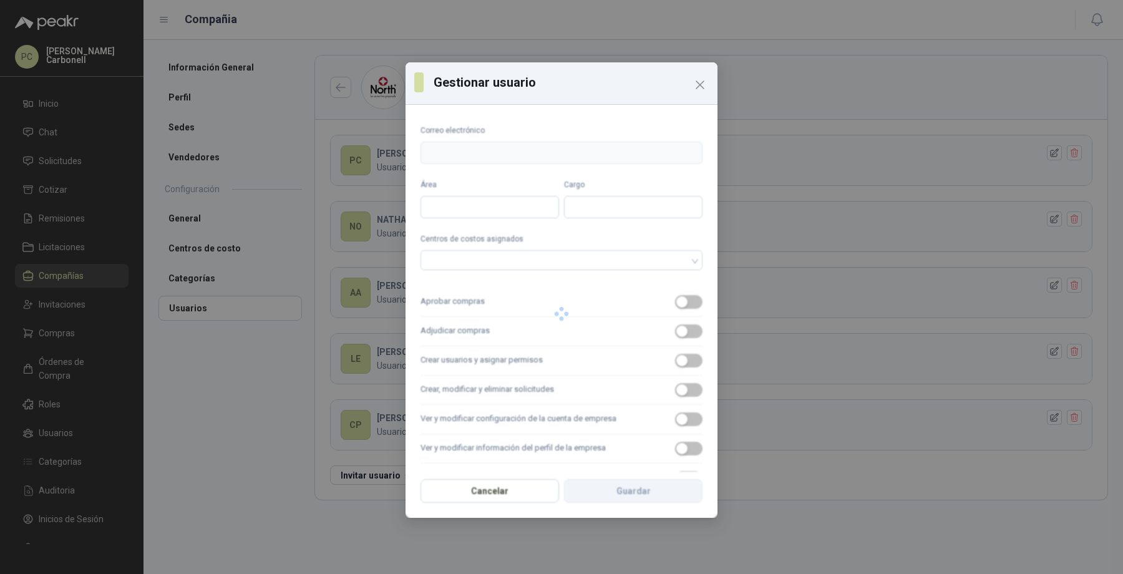
type input "**********"
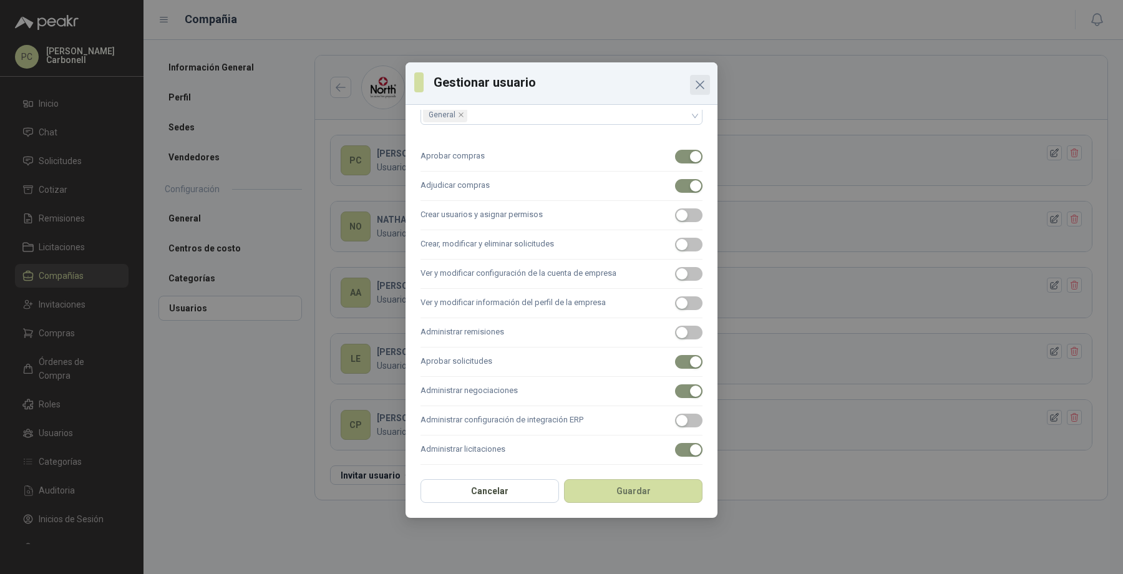
click at [700, 79] on icon "Close" at bounding box center [699, 84] width 15 height 15
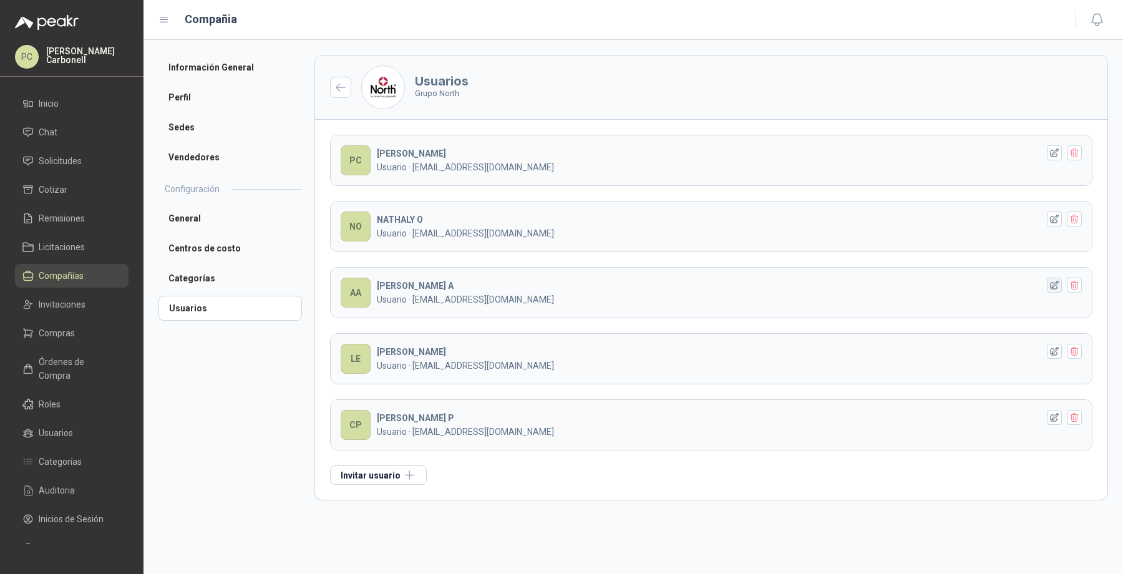
click at [1053, 282] on icon "button" at bounding box center [1054, 285] width 11 height 11
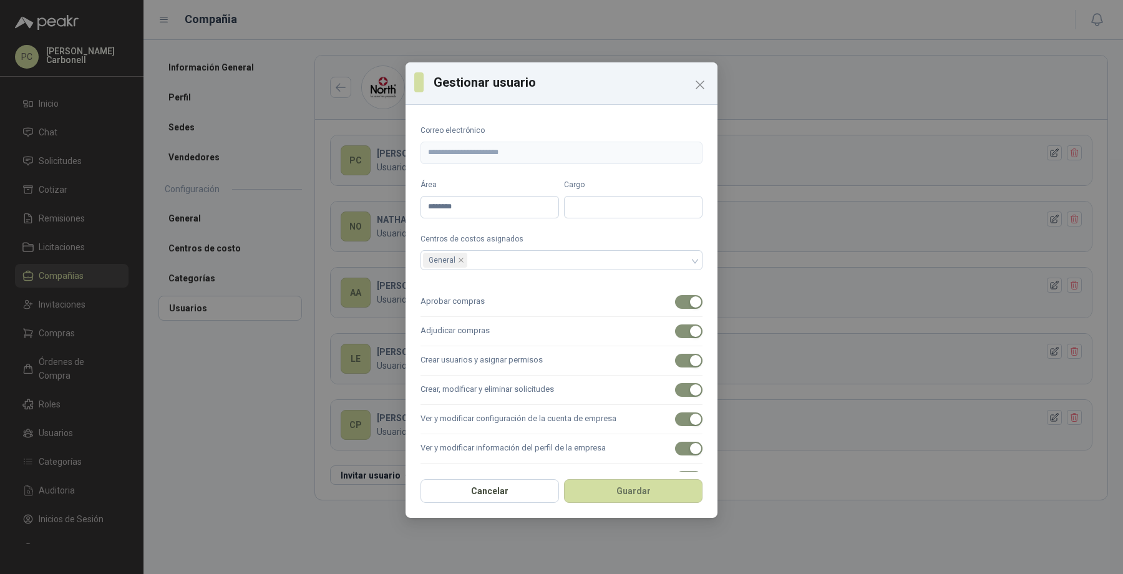
type input "**********"
type input "********"
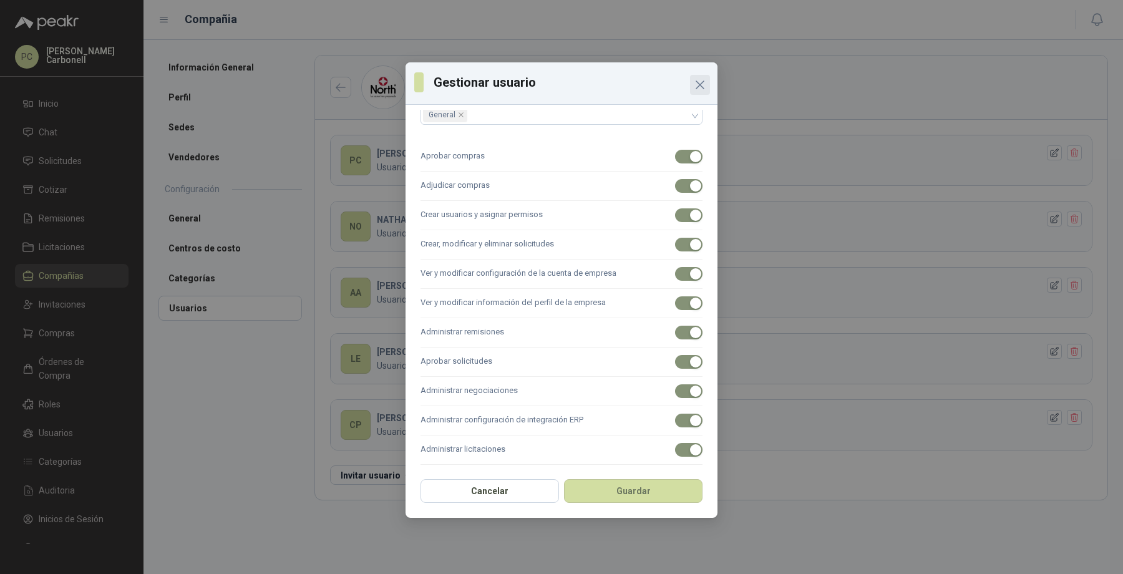
click at [705, 82] on icon "Close" at bounding box center [699, 84] width 15 height 15
